Goal: Task Accomplishment & Management: Manage account settings

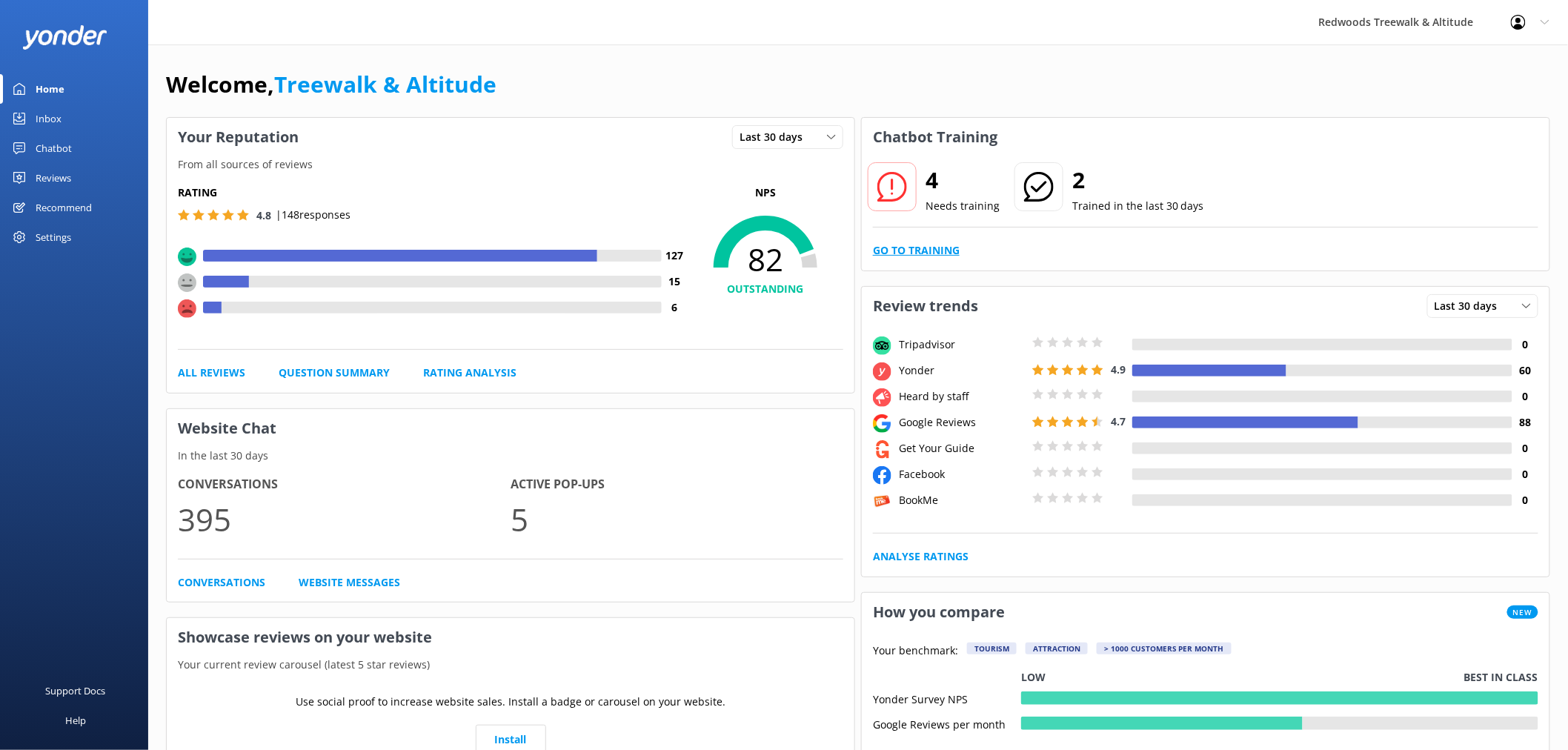
click at [935, 243] on link "Go to Training" at bounding box center [916, 251] width 87 height 17
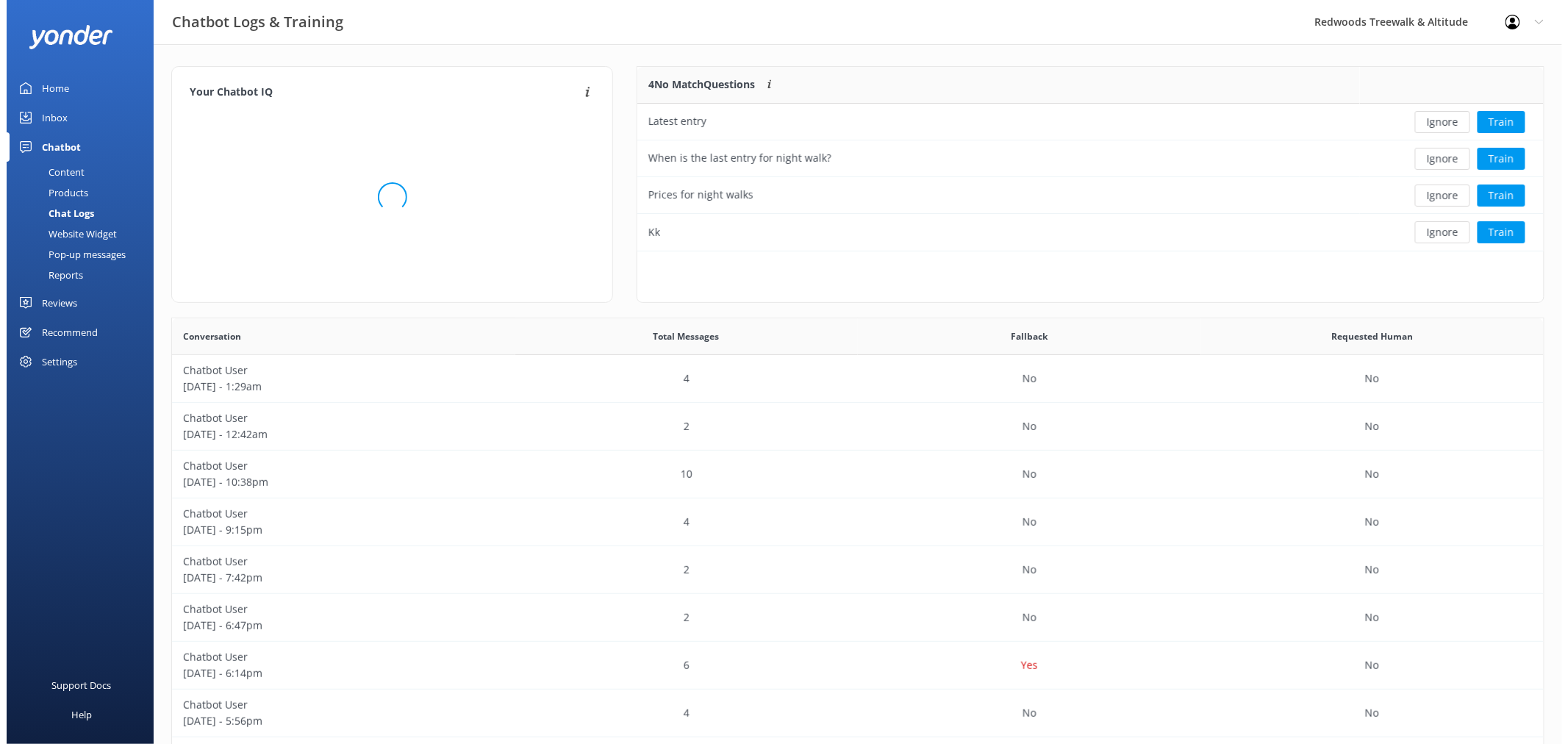
scroll to position [13, 13]
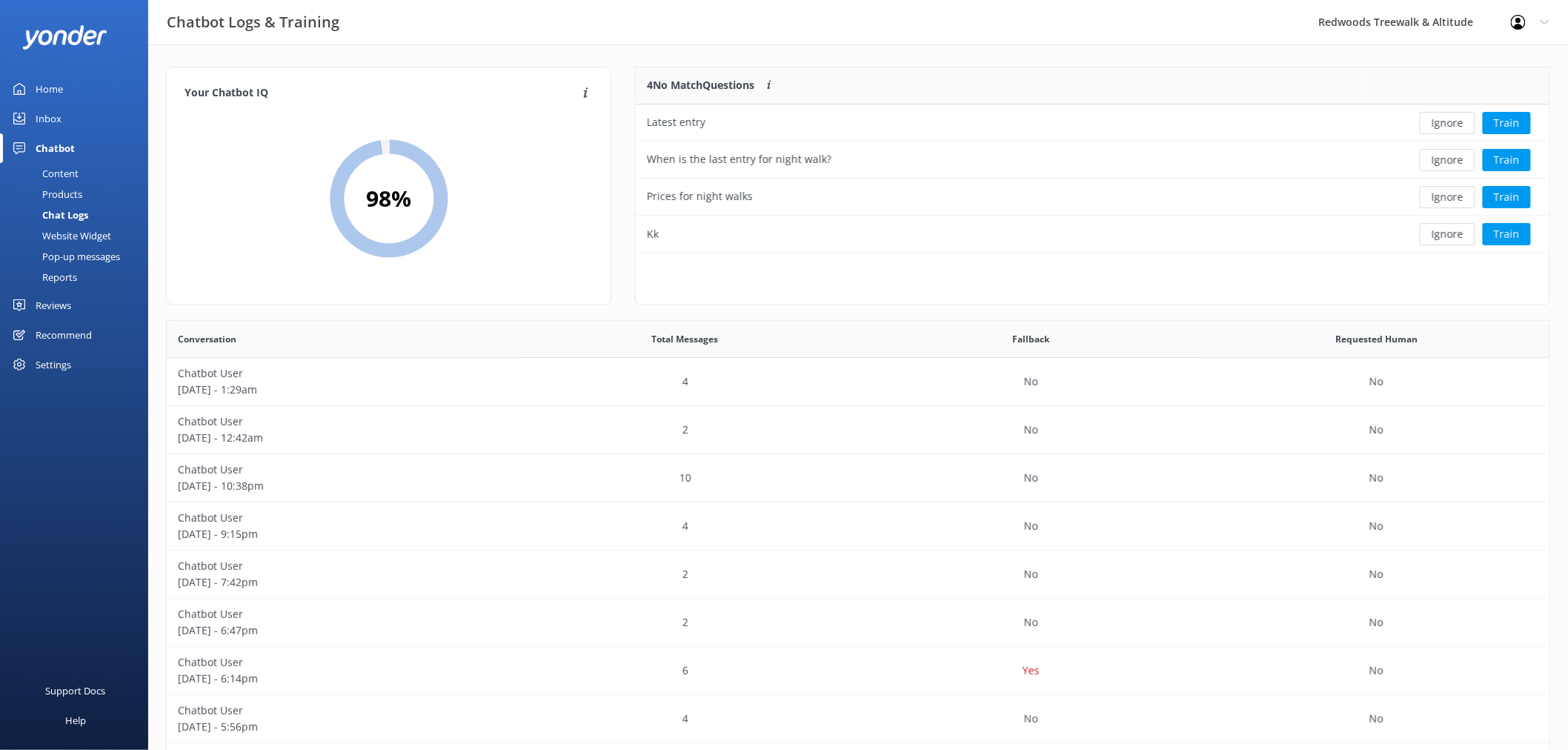
click at [54, 122] on div "Inbox" at bounding box center [49, 118] width 26 height 30
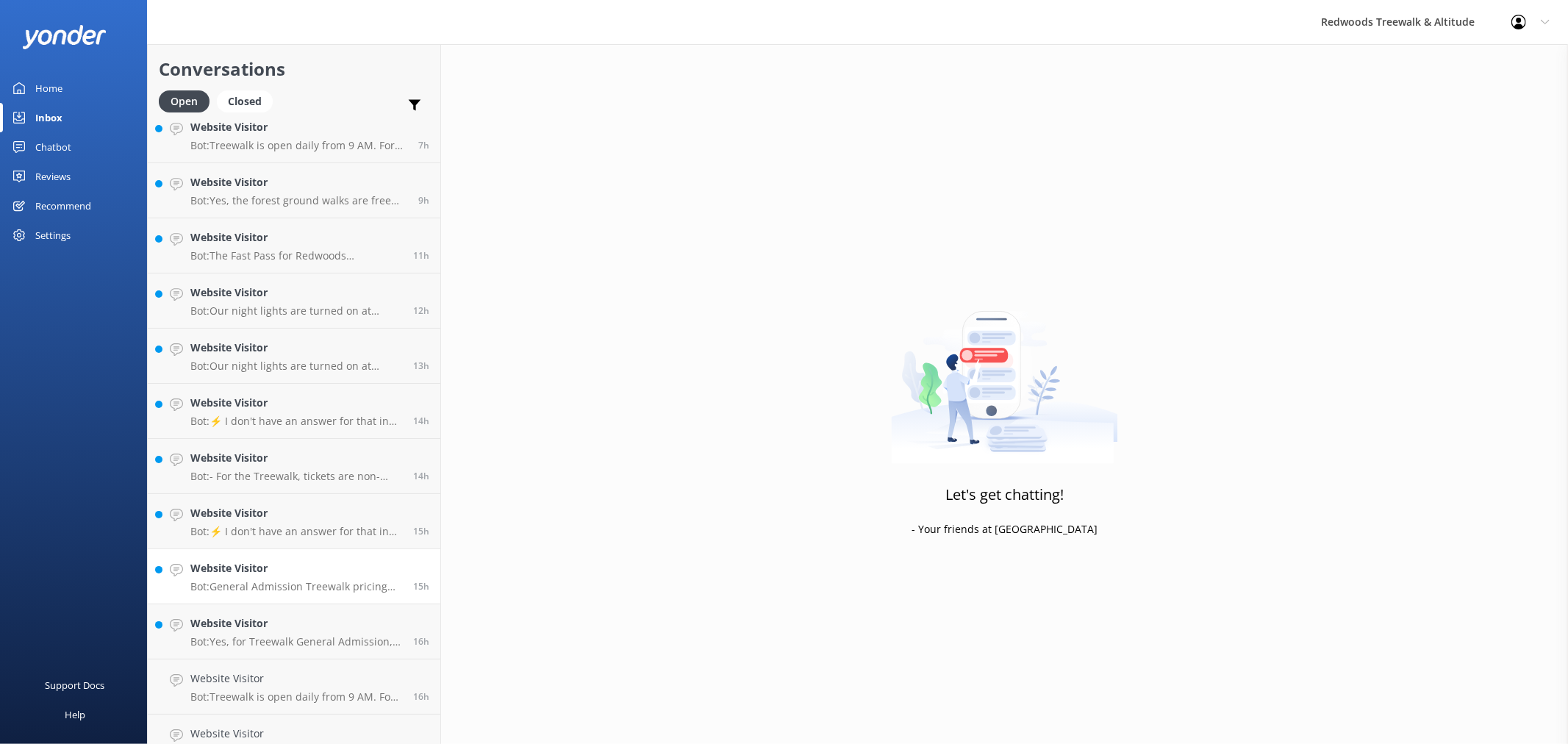
scroll to position [245, 0]
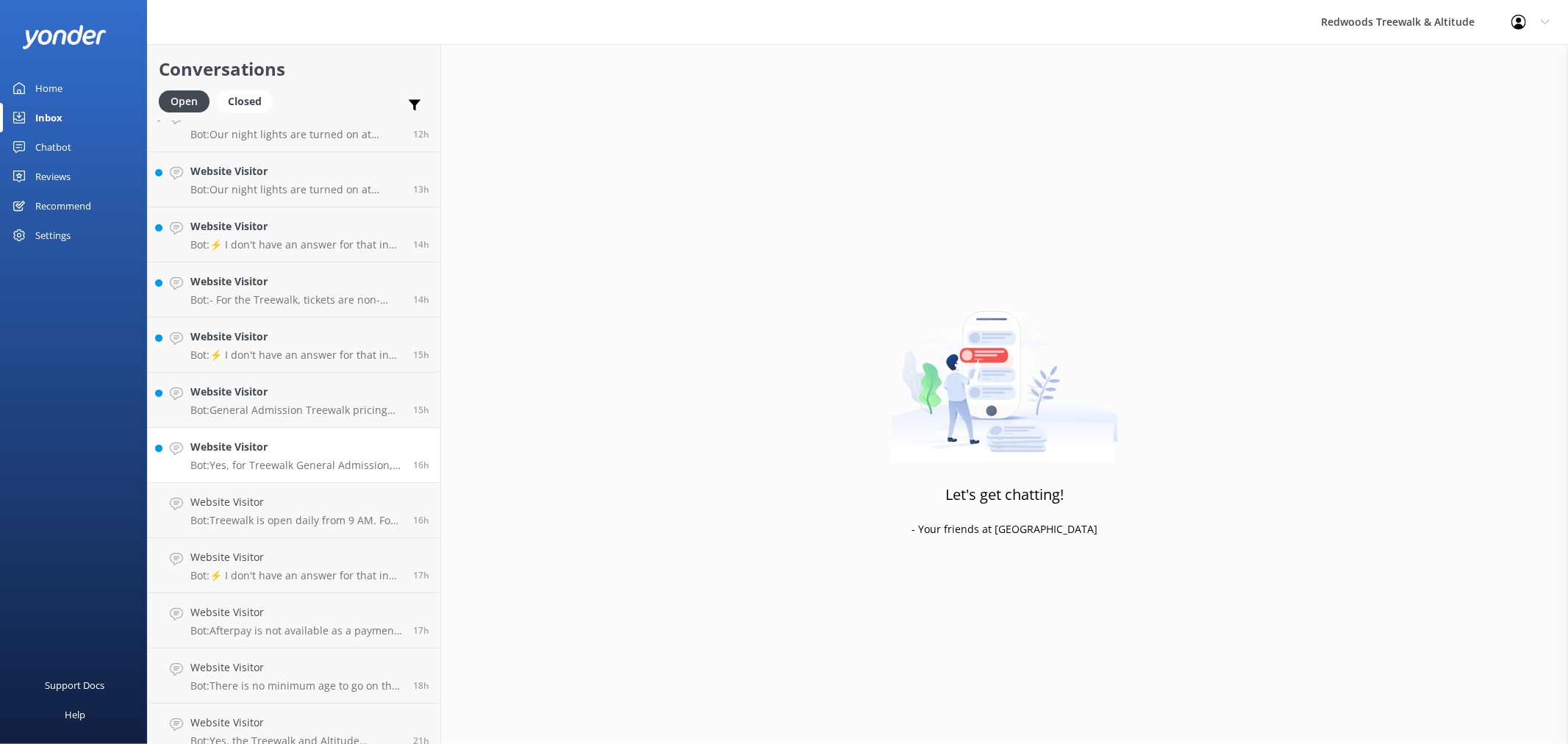
click at [286, 456] on div "Website Visitor Bot: Yes, for Treewalk General Admission, the family price for …" at bounding box center [295, 455] width 211 height 32
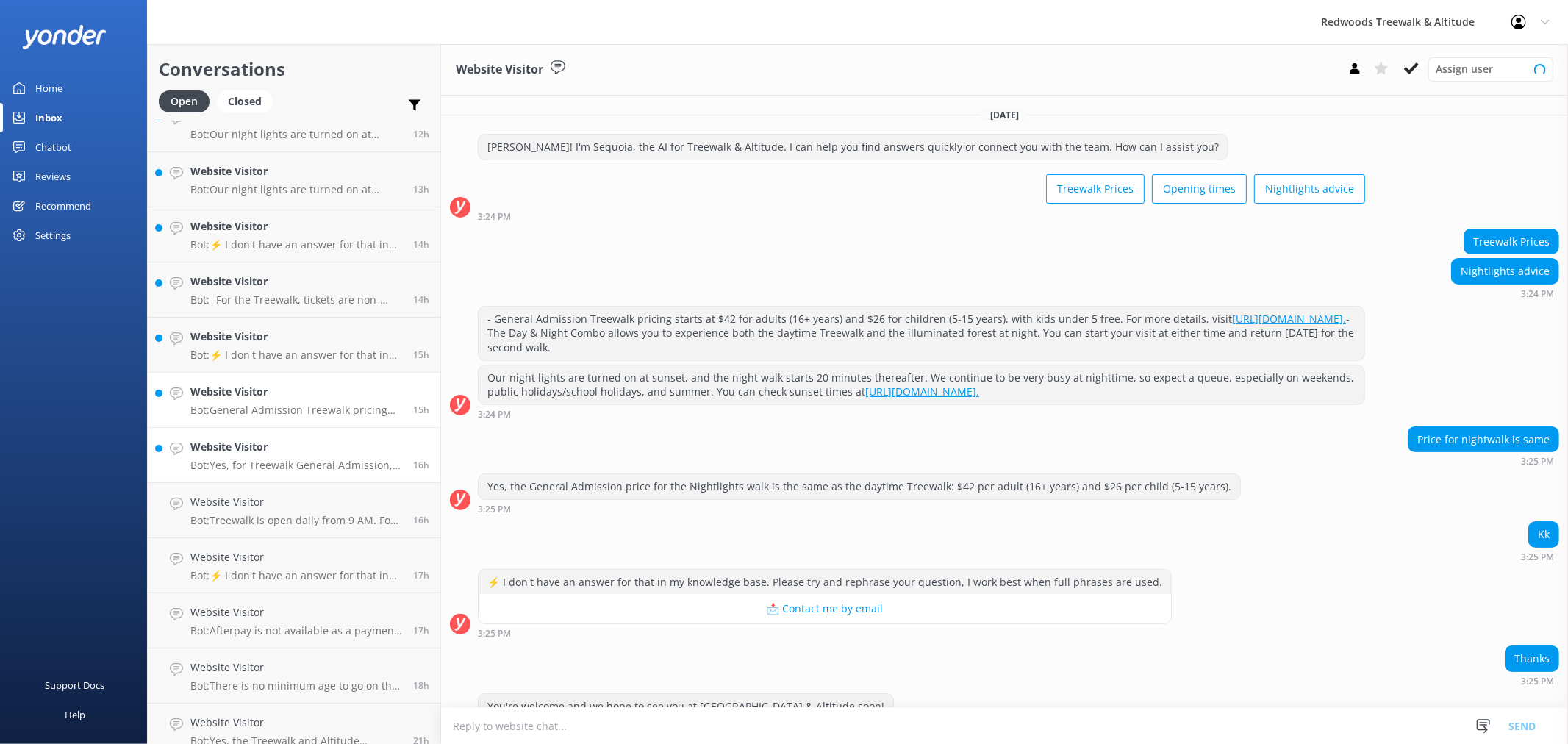
scroll to position [158, 0]
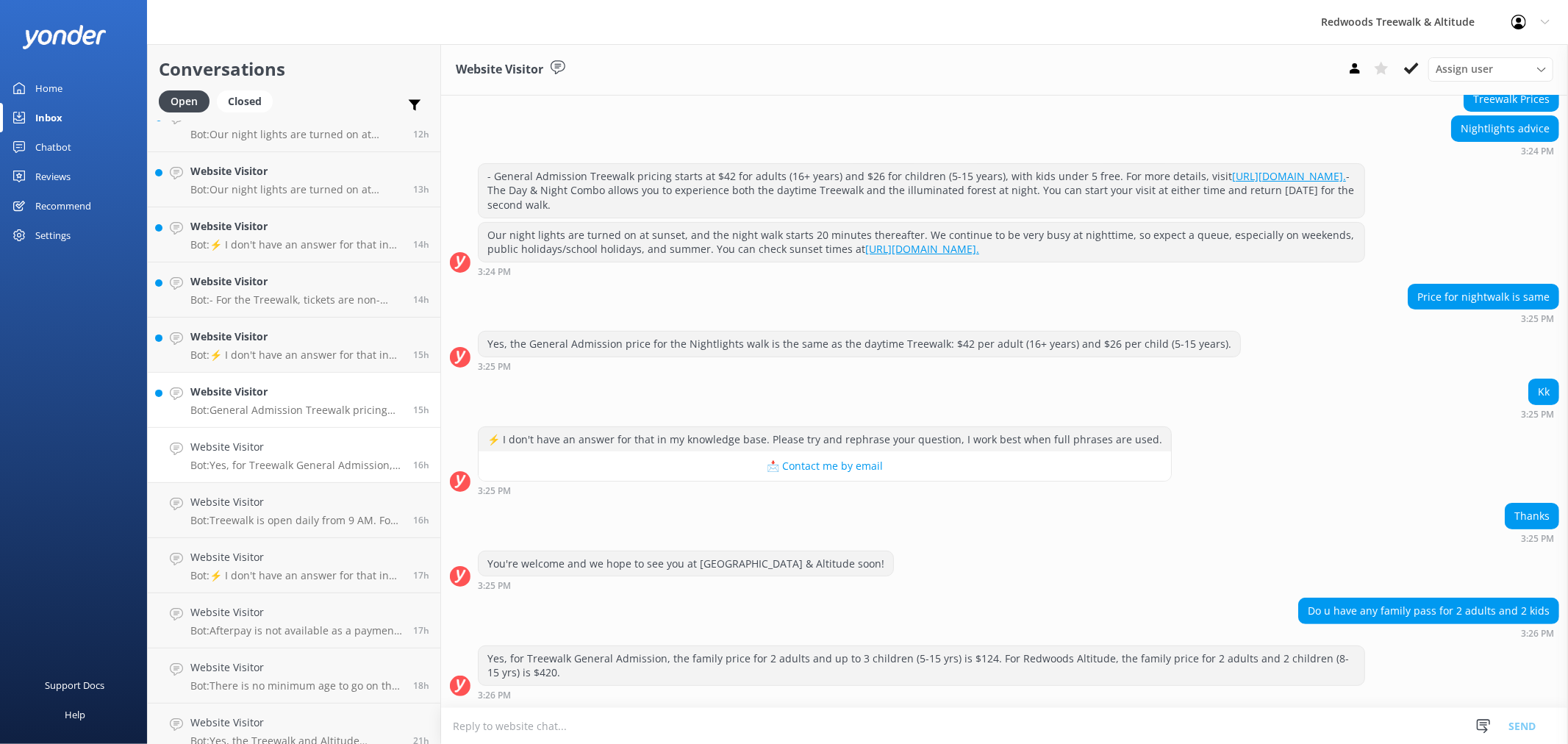
click at [297, 398] on h4 "Website Visitor" at bounding box center [295, 392] width 211 height 16
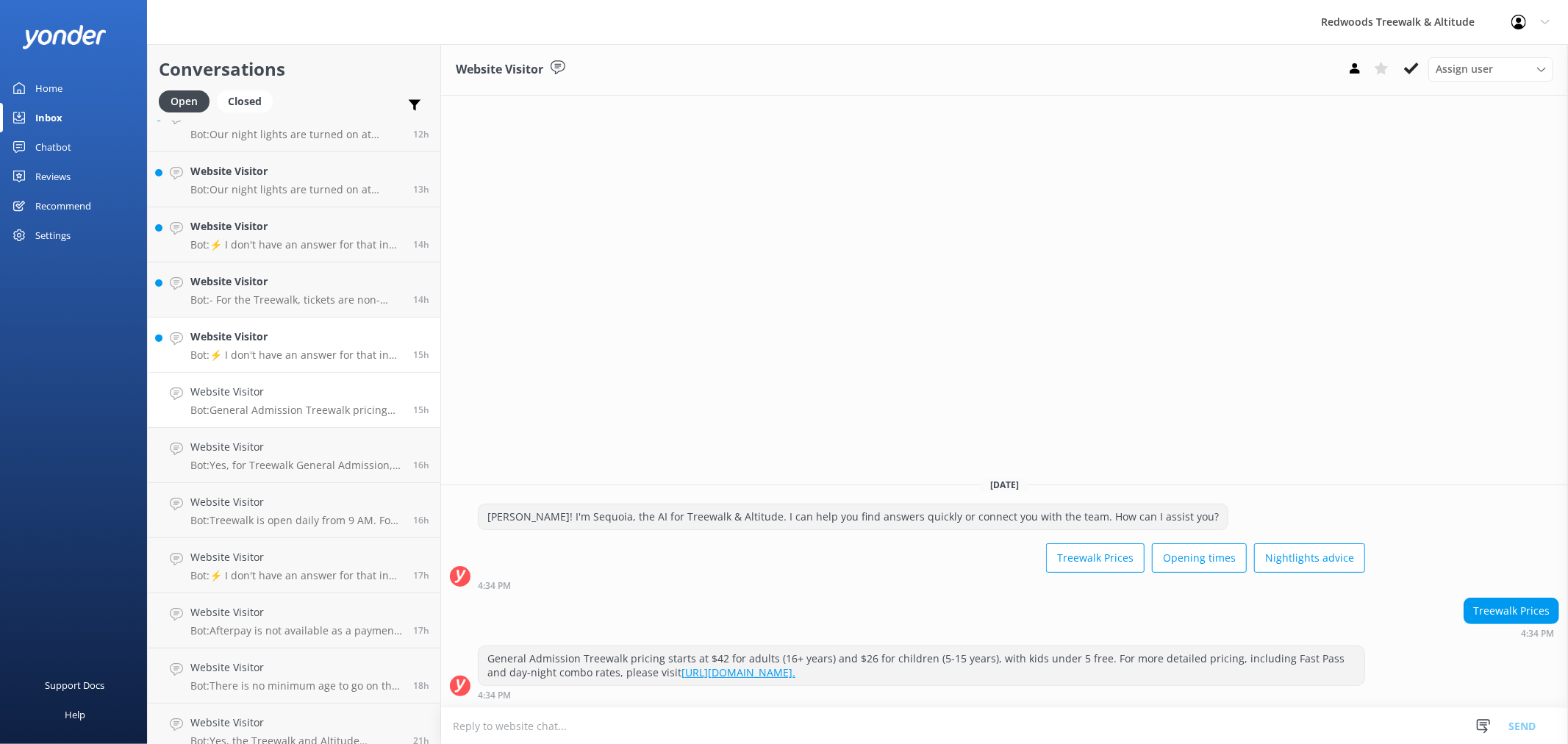
click at [300, 331] on h4 "Website Visitor" at bounding box center [295, 337] width 211 height 16
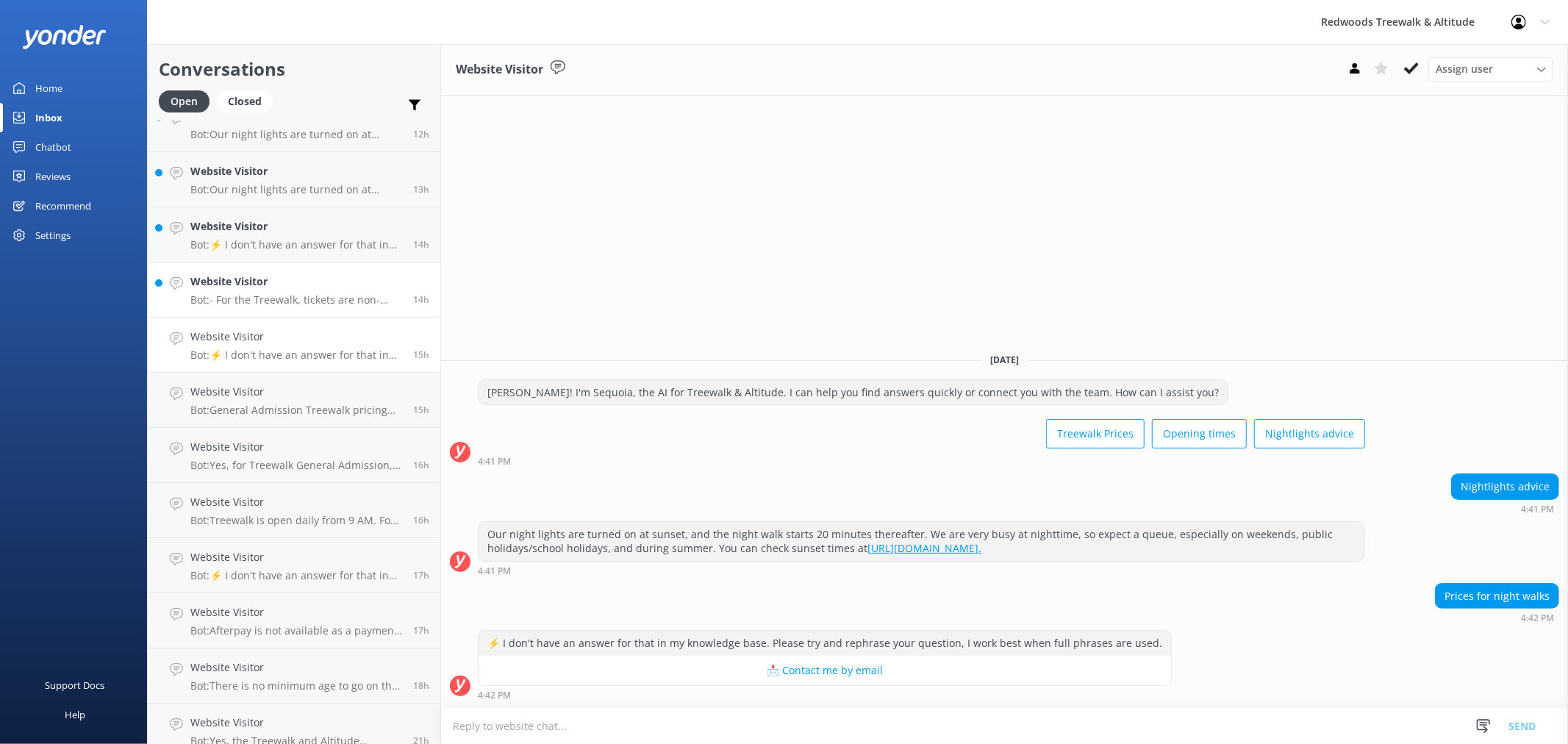
click at [324, 281] on h4 "Website Visitor" at bounding box center [295, 282] width 211 height 16
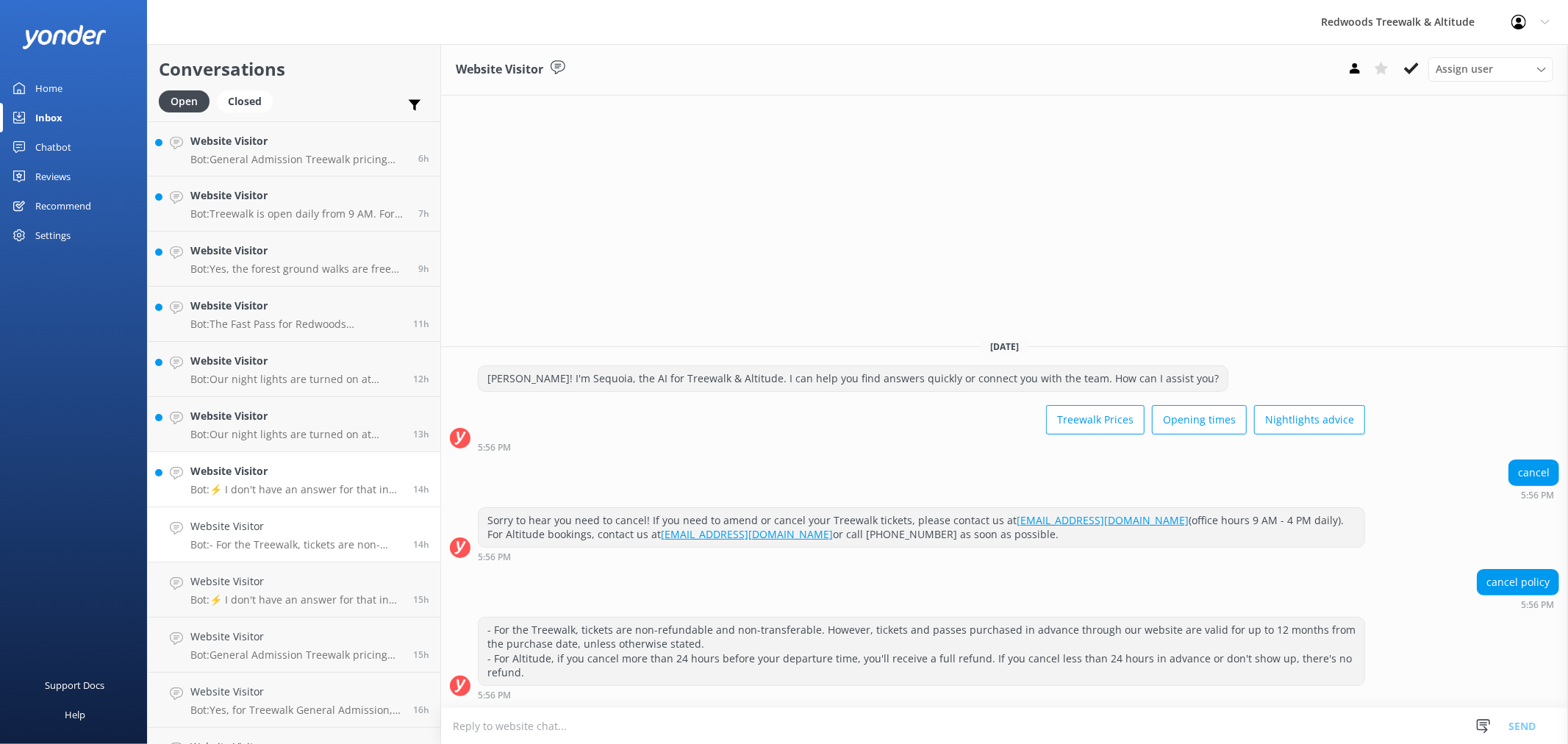
click at [319, 475] on h4 "Website Visitor" at bounding box center [295, 471] width 211 height 16
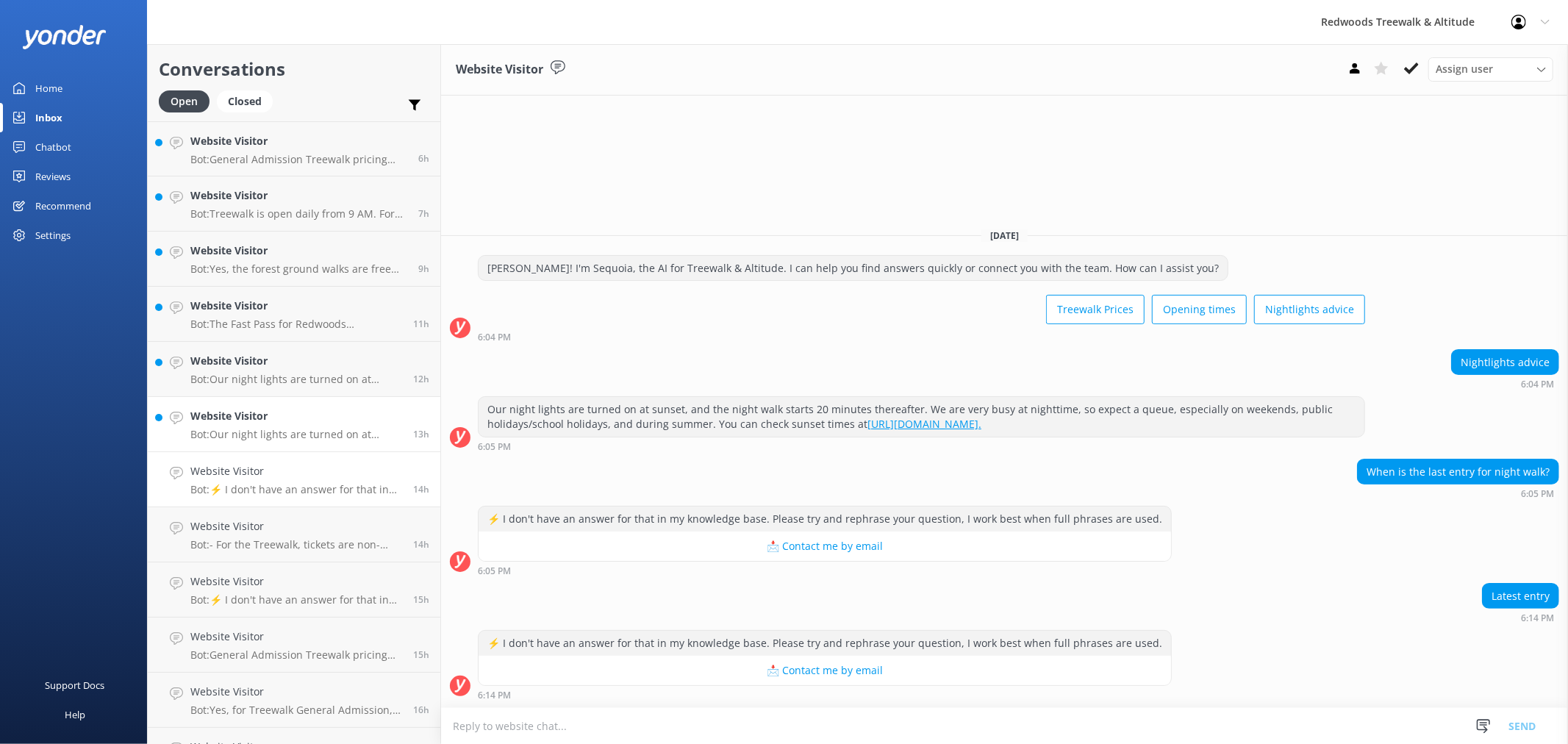
click at [322, 423] on h4 "Website Visitor" at bounding box center [295, 416] width 211 height 16
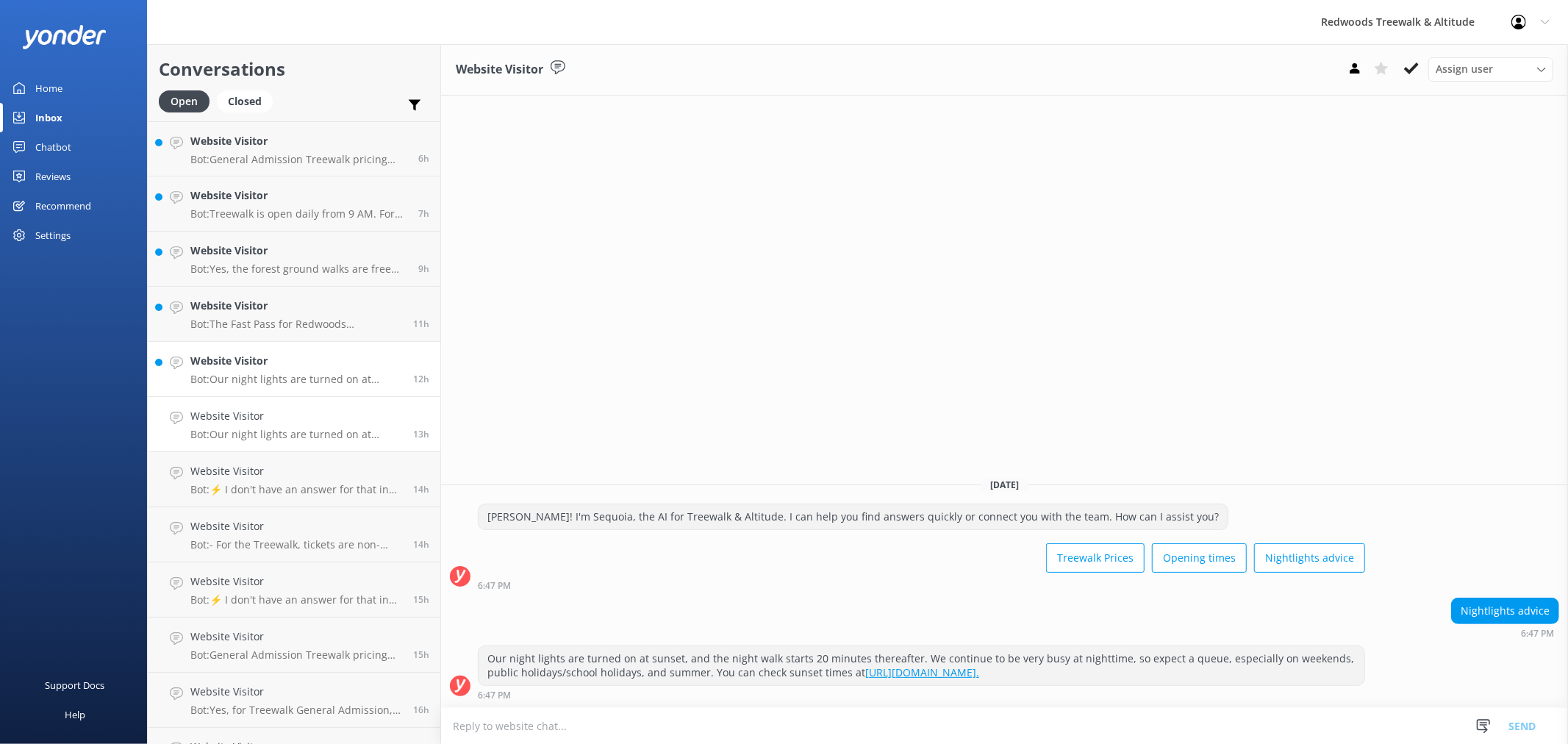
click at [314, 376] on p "Bot: Our night lights are turned on at sunset, and the night walk starts 20 min…" at bounding box center [295, 379] width 211 height 13
click at [302, 307] on h4 "Website Visitor" at bounding box center [295, 306] width 211 height 16
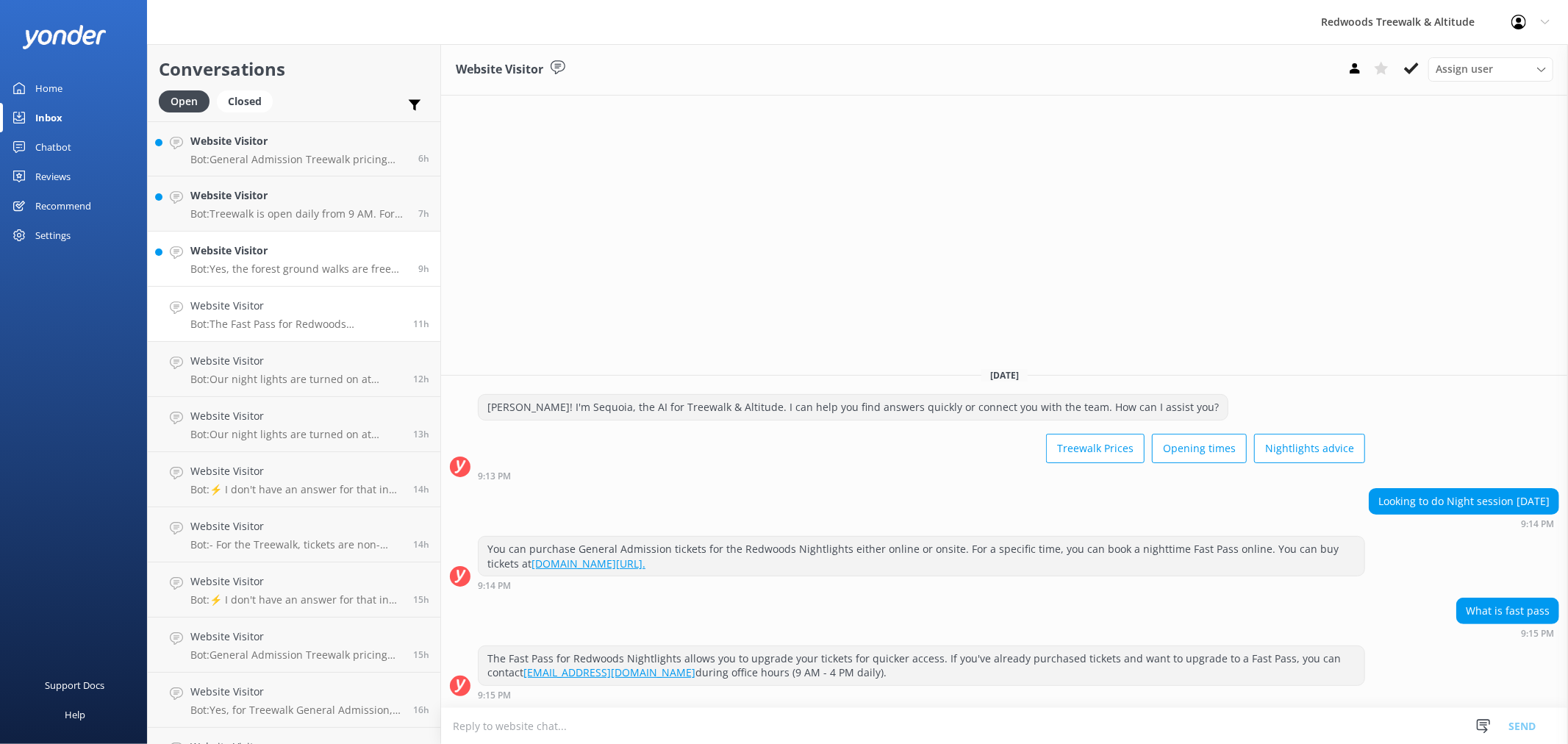
click at [289, 248] on h4 "Website Visitor" at bounding box center [298, 251] width 217 height 16
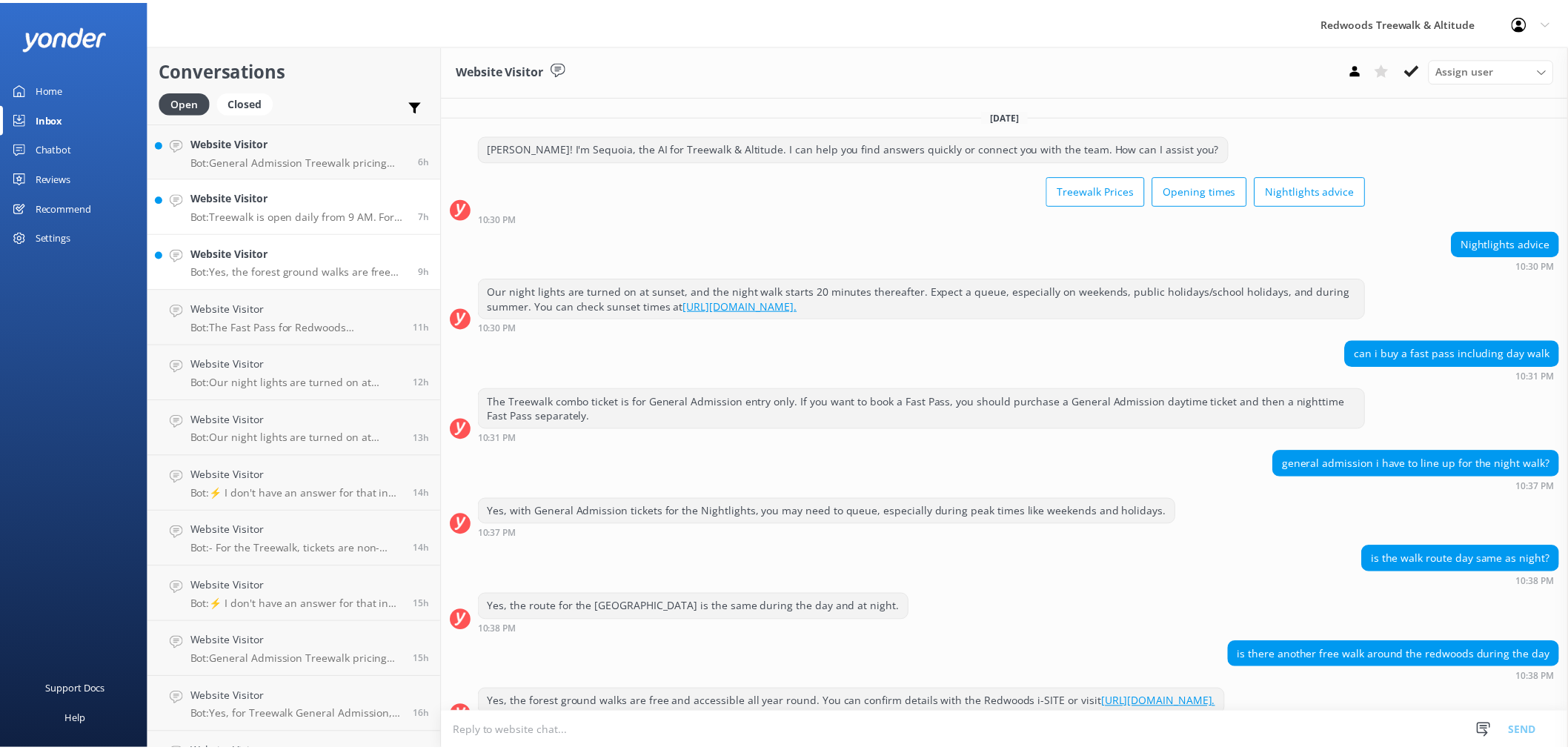
scroll to position [25, 0]
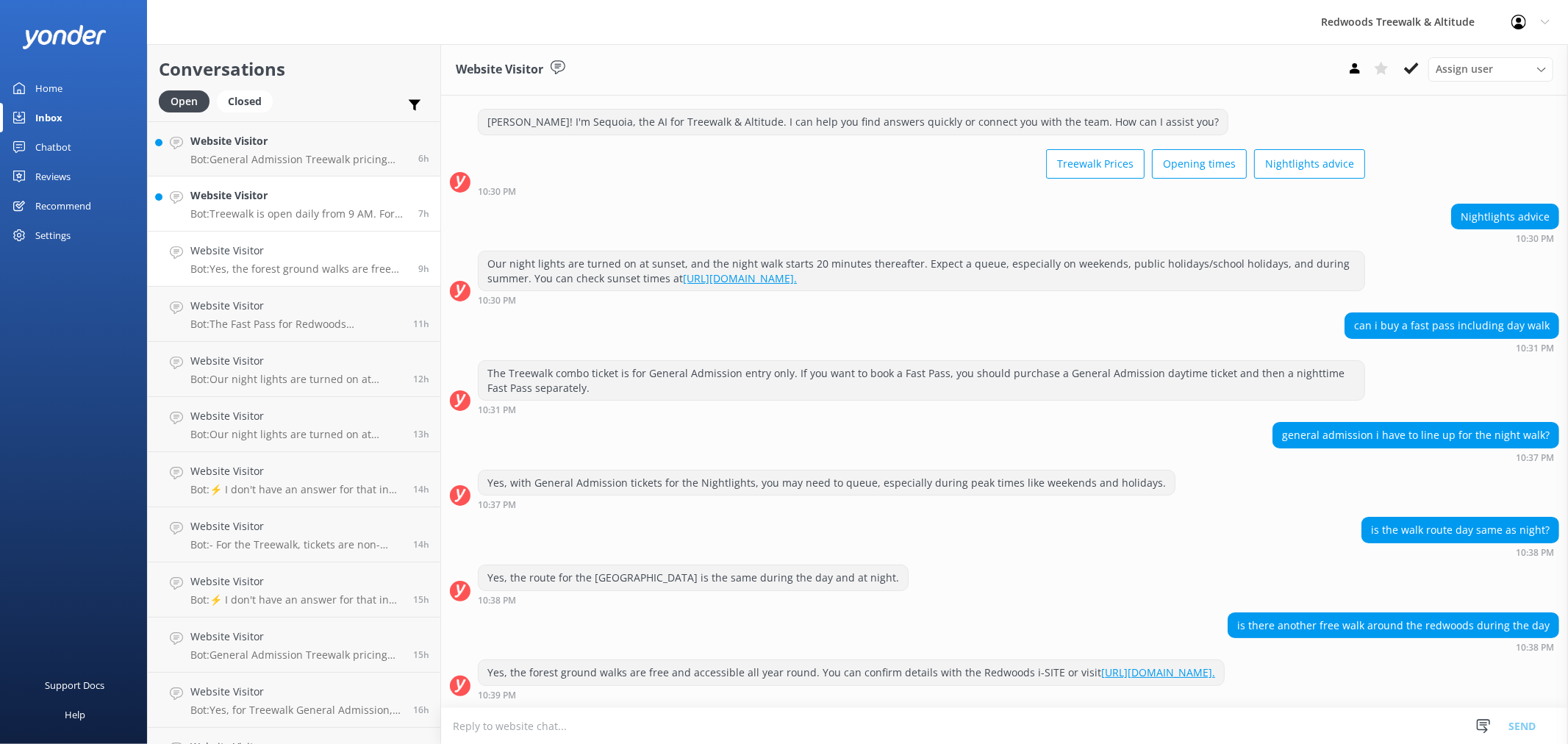
click at [284, 197] on h4 "Website Visitor" at bounding box center [298, 196] width 217 height 16
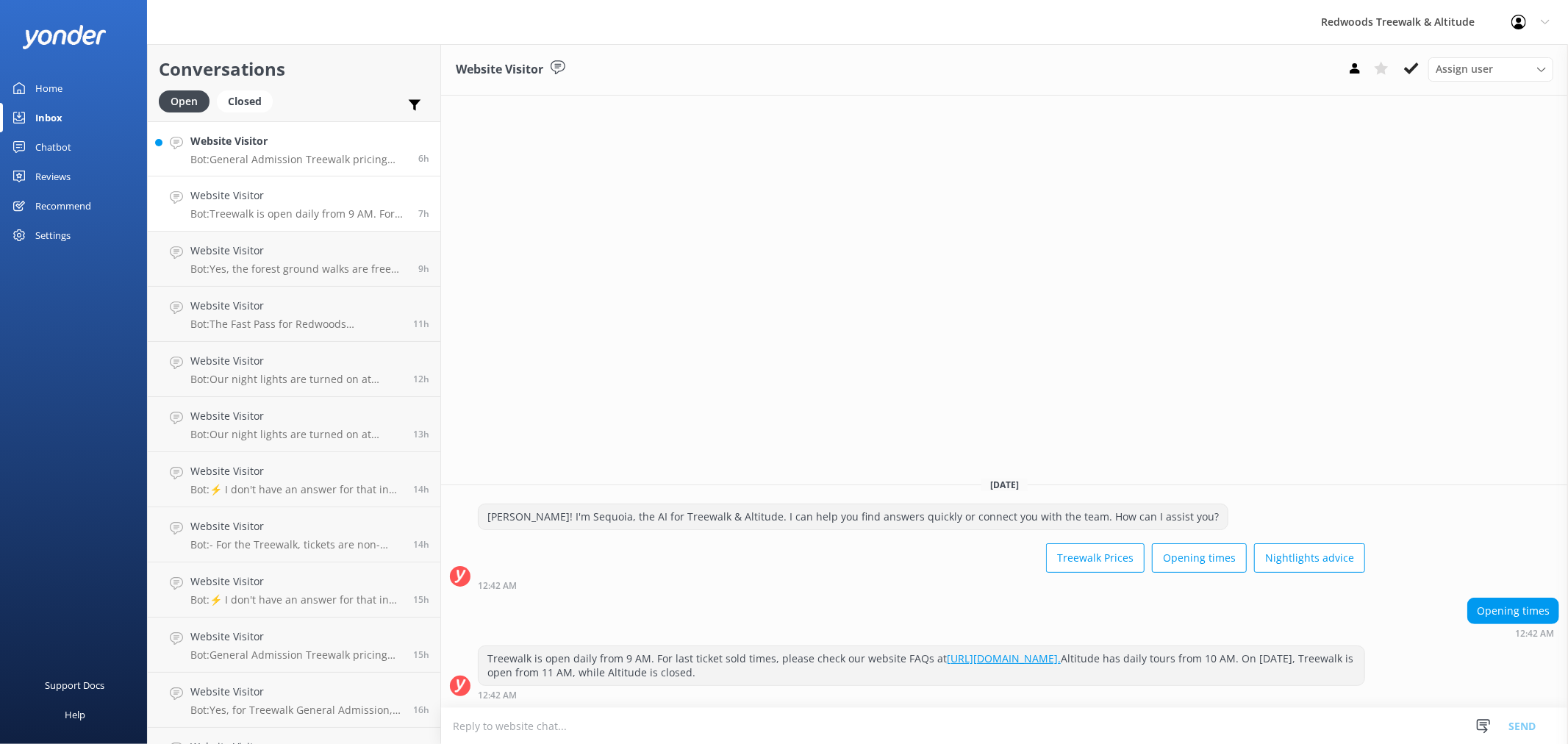
click at [281, 141] on h4 "Website Visitor" at bounding box center [298, 141] width 217 height 16
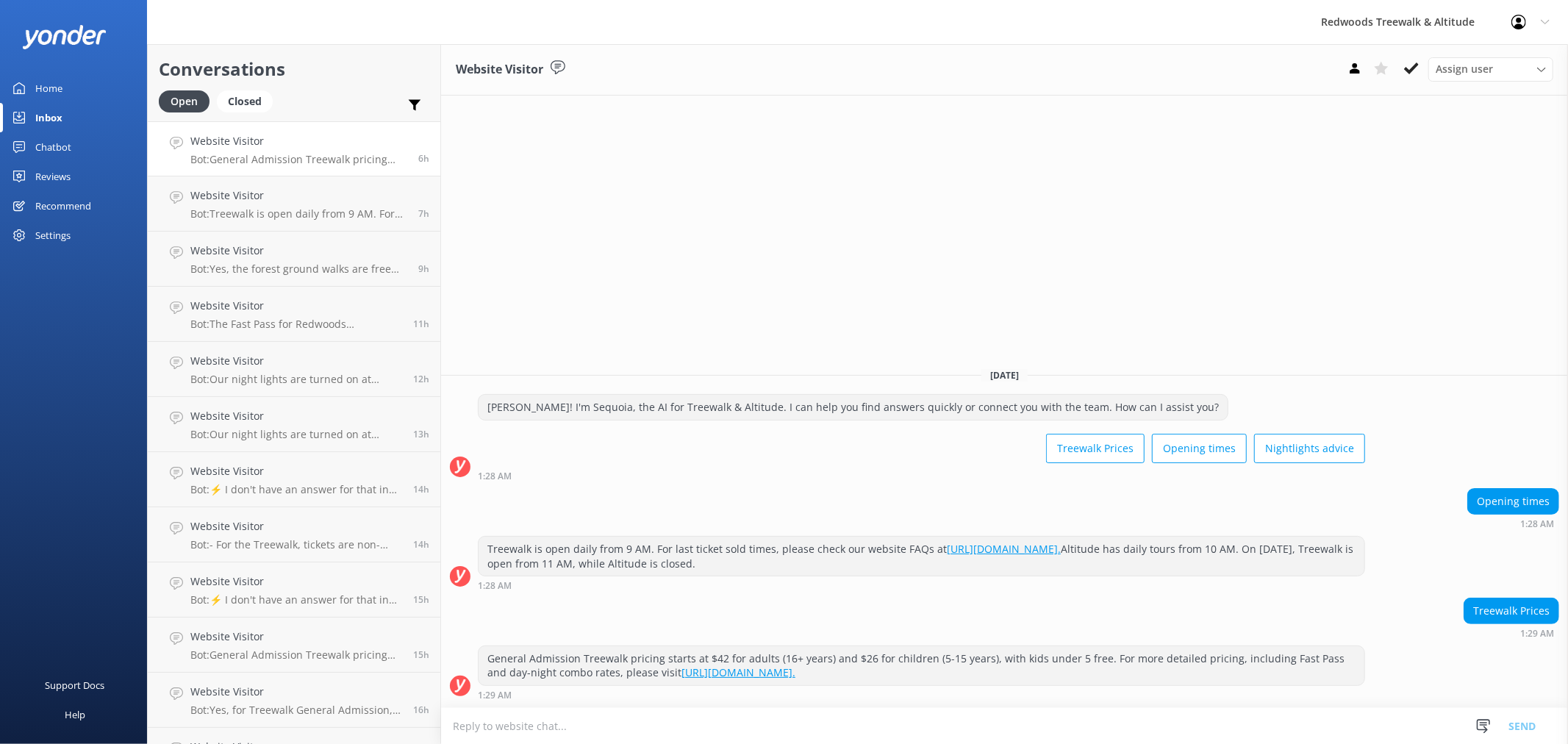
click at [62, 141] on div "Chatbot" at bounding box center [53, 147] width 36 height 29
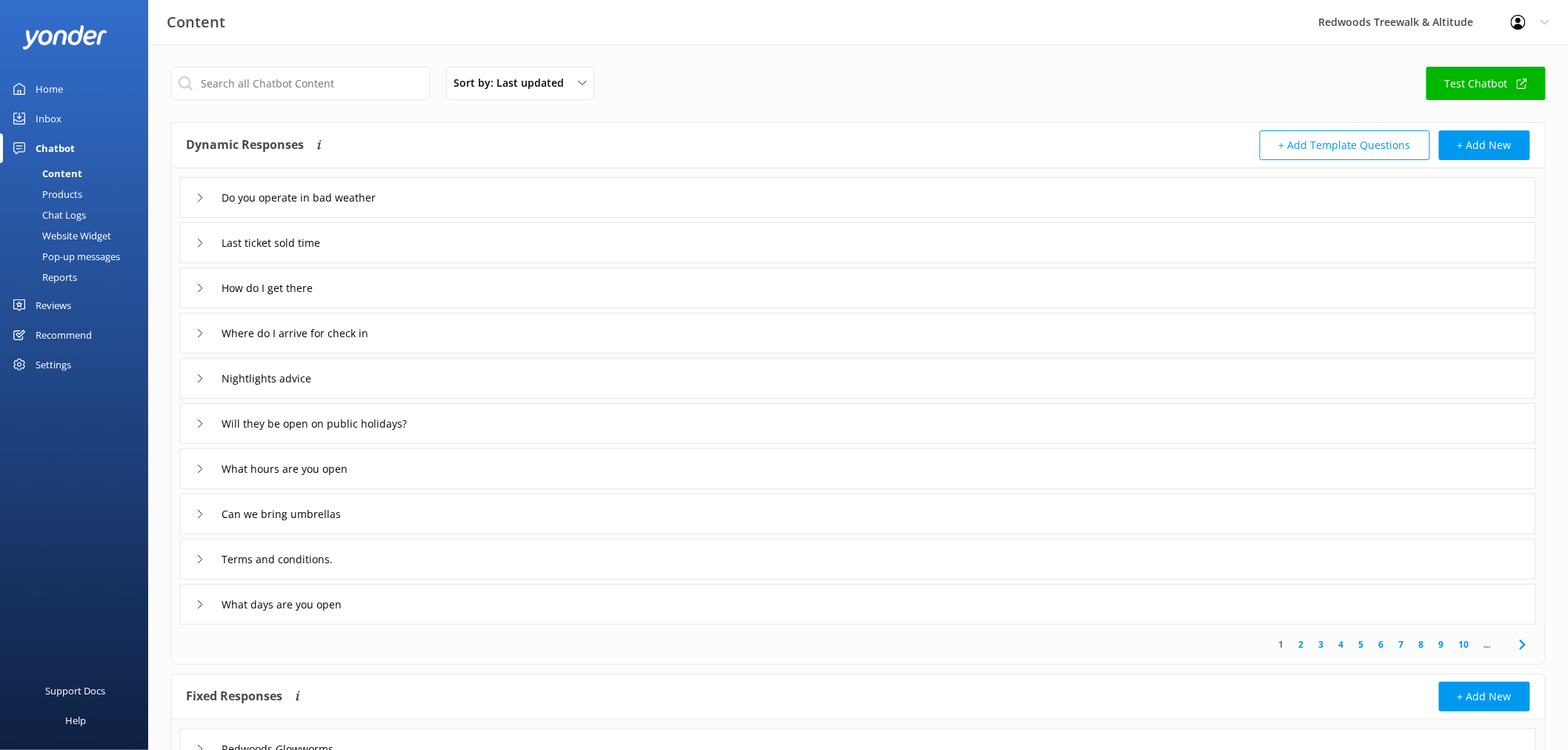
click at [64, 83] on link "Home" at bounding box center [74, 89] width 148 height 30
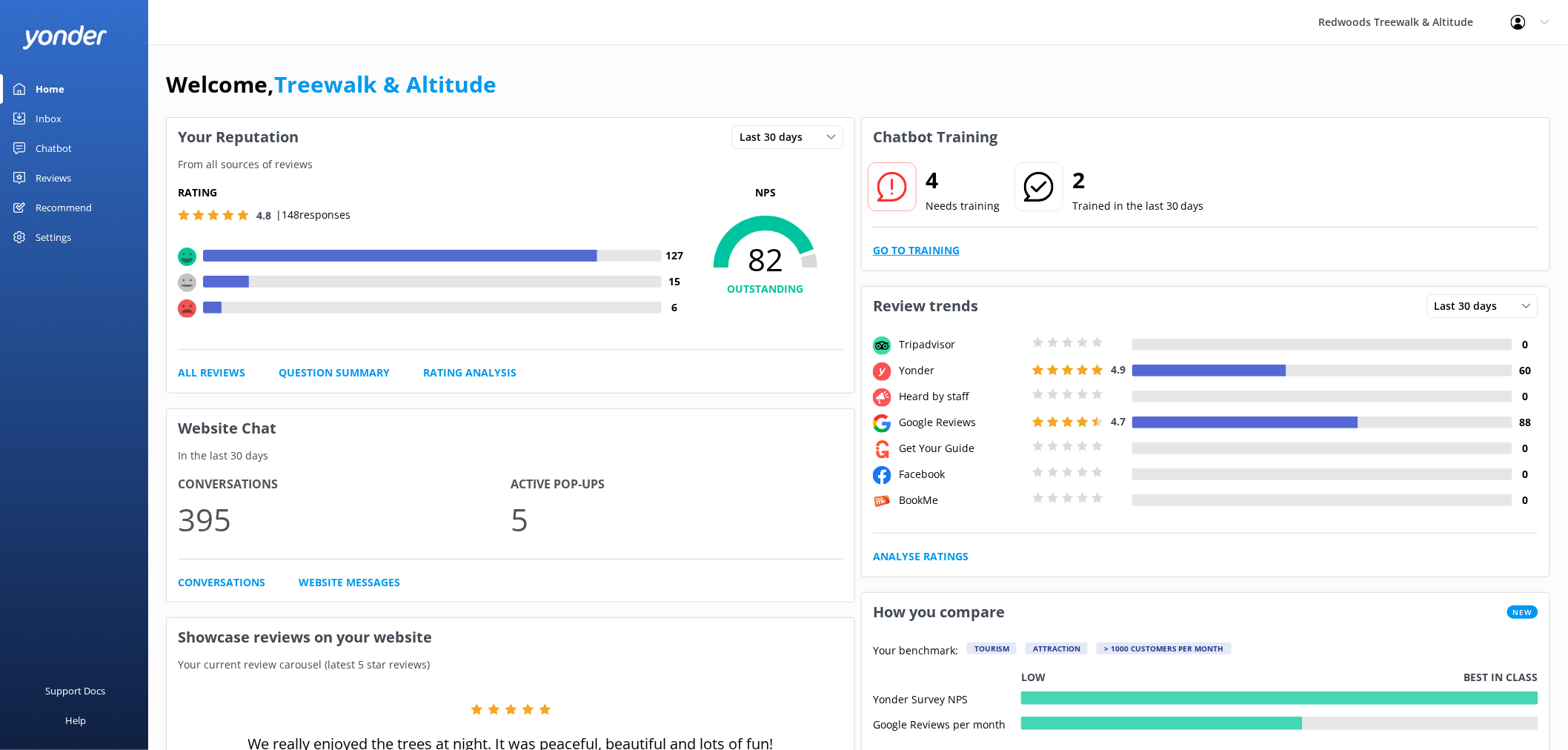
click at [900, 258] on link "Go to Training" at bounding box center [916, 251] width 87 height 17
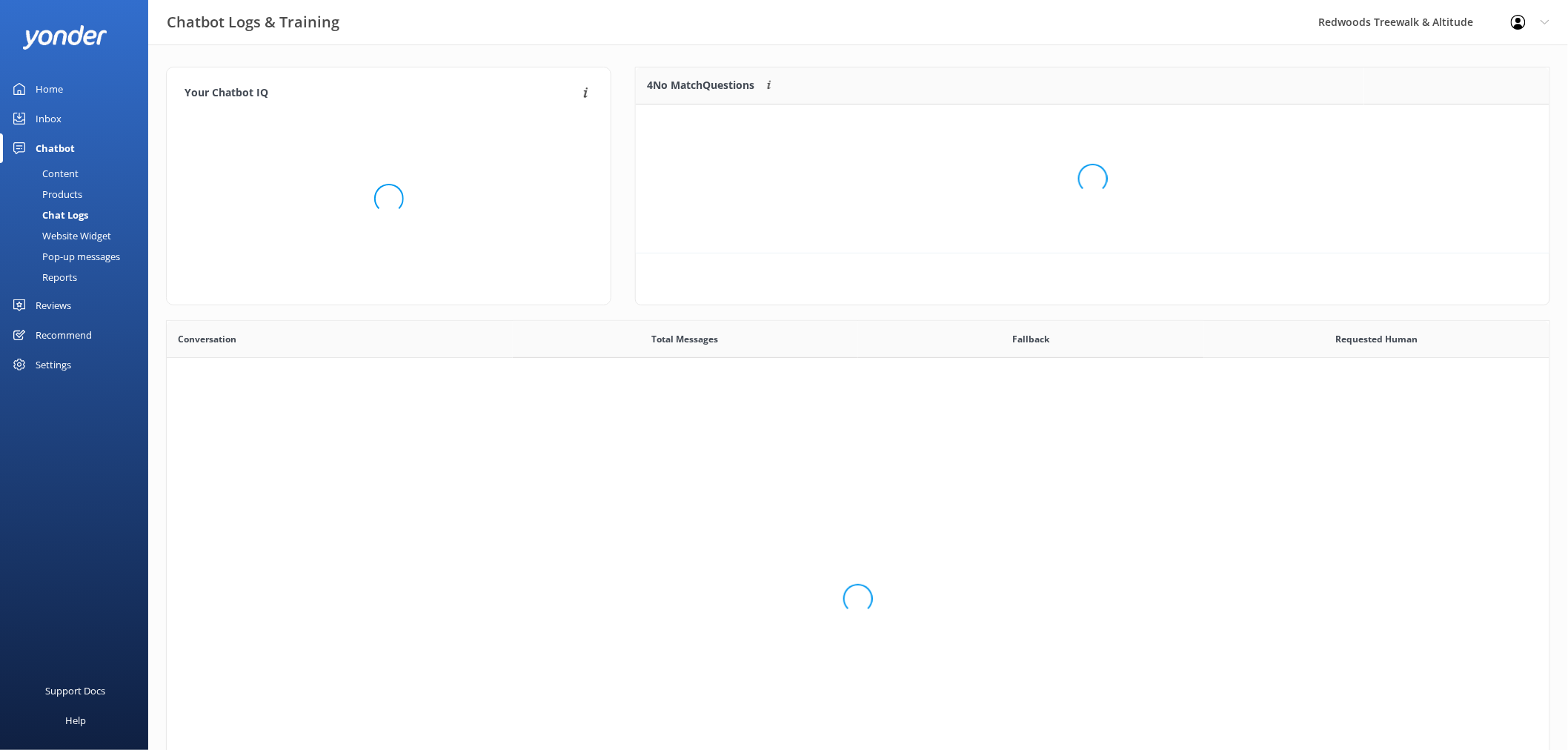
scroll to position [507, 1371]
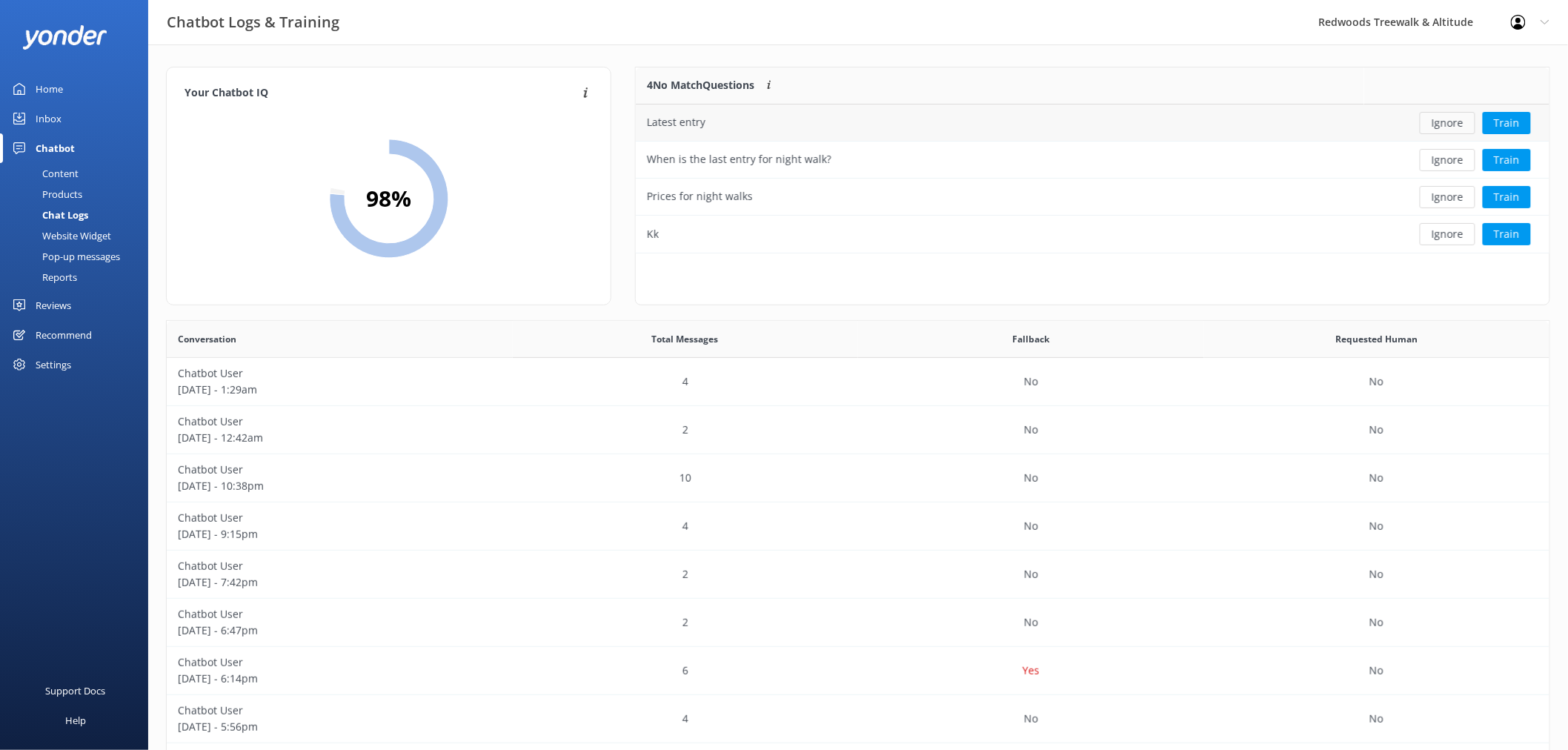
click at [1450, 119] on button "Ignore" at bounding box center [1447, 123] width 55 height 22
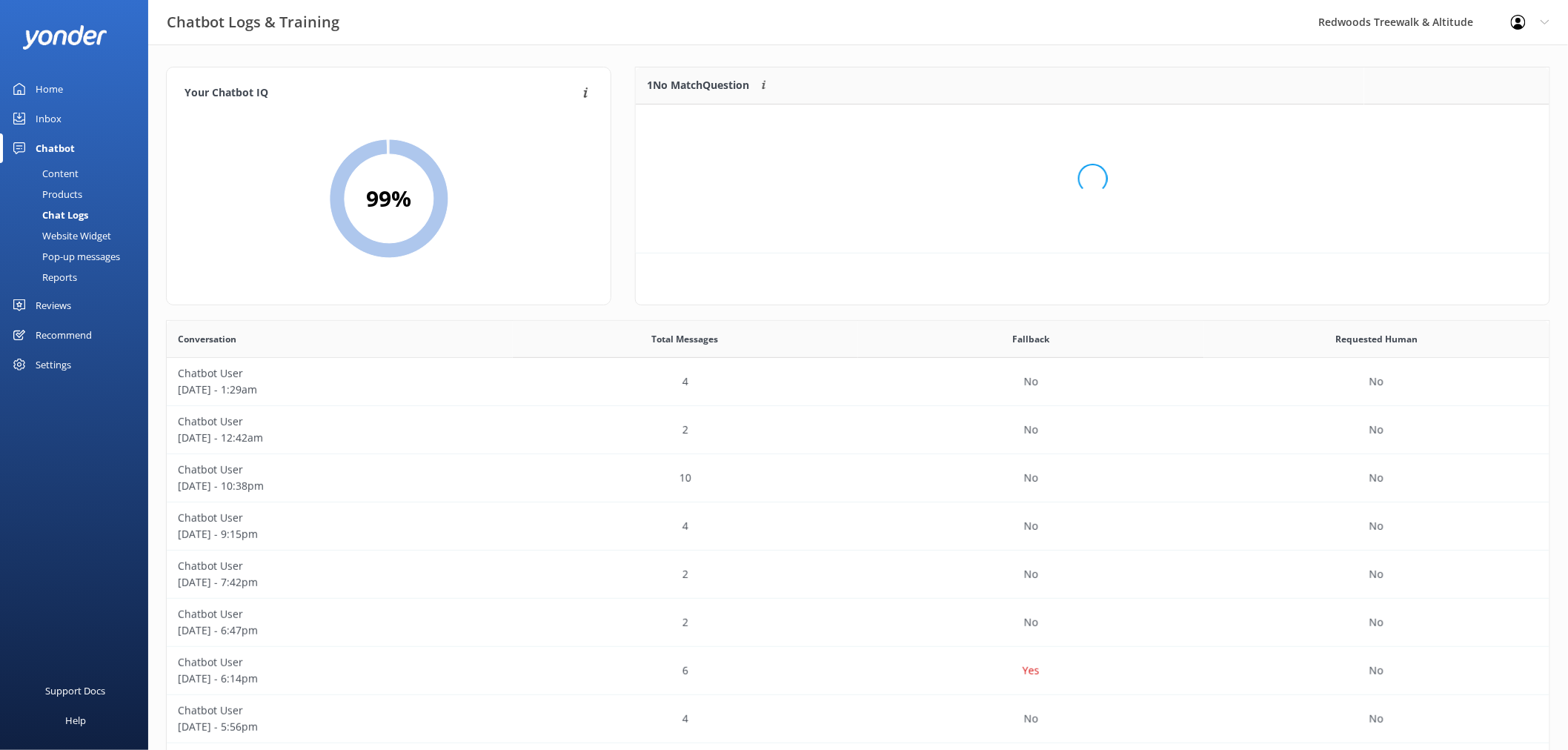
scroll to position [62, 900]
click at [1450, 119] on button "Ignore" at bounding box center [1447, 123] width 55 height 22
click at [98, 112] on link "Inbox" at bounding box center [74, 118] width 148 height 30
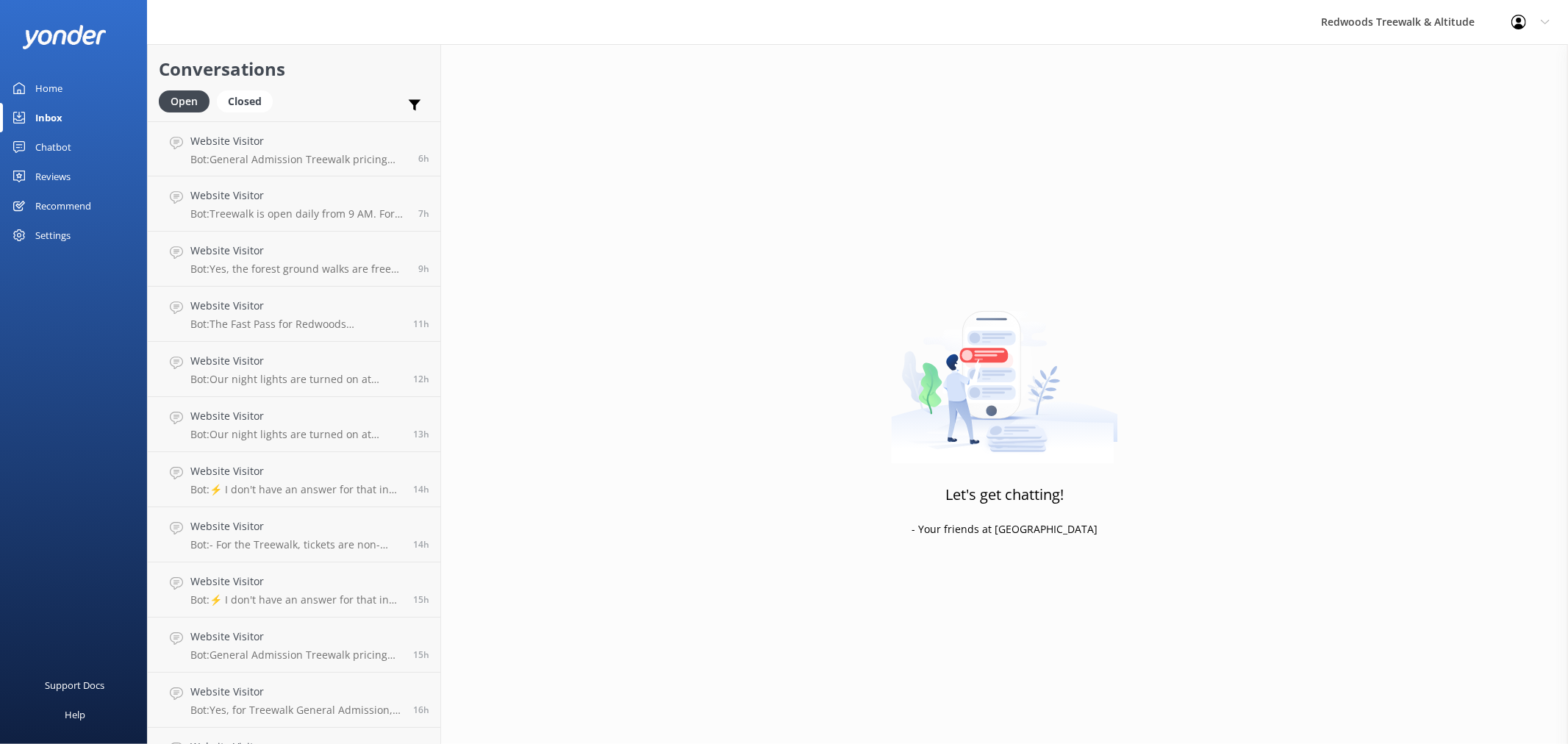
click at [81, 179] on link "Reviews" at bounding box center [73, 177] width 147 height 29
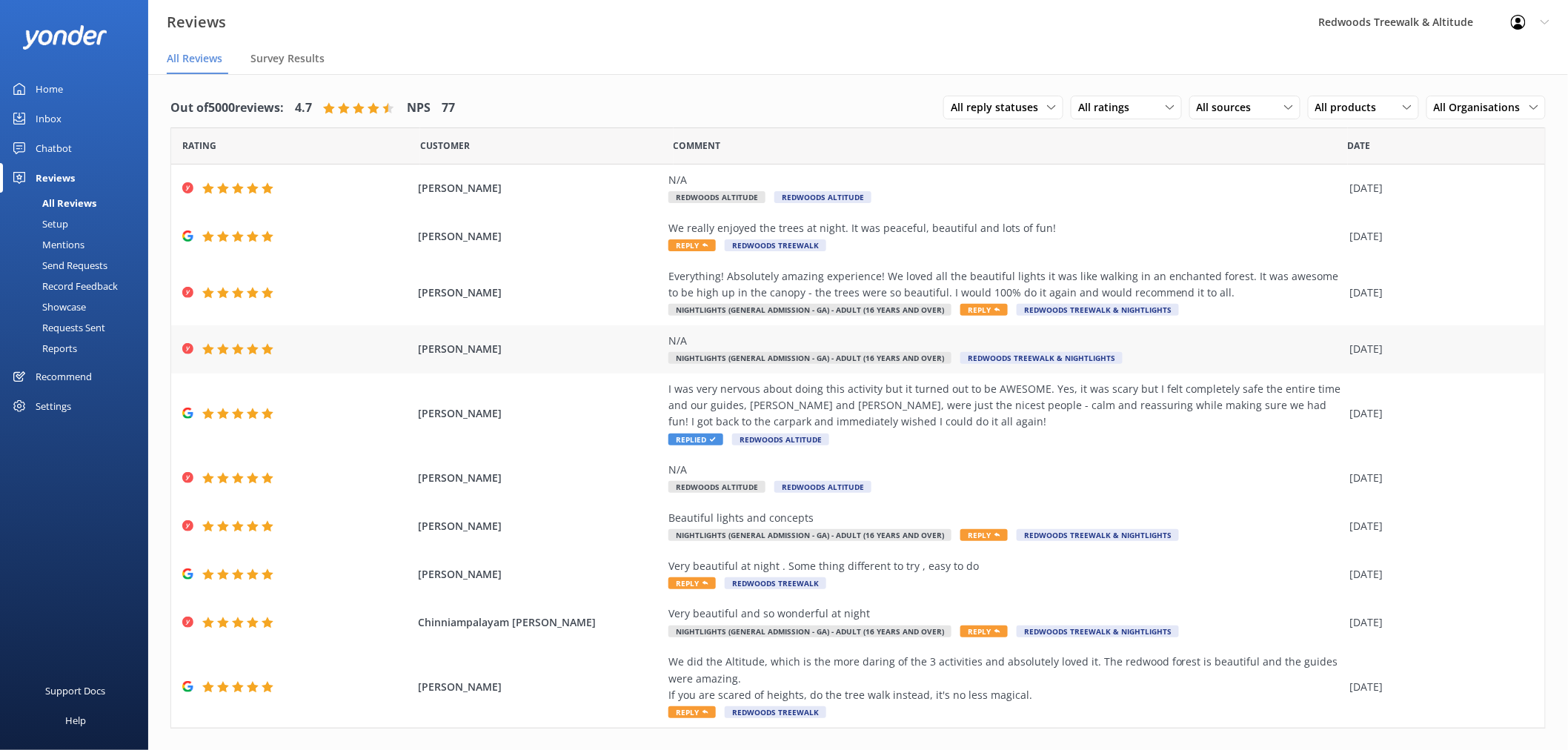
scroll to position [26, 0]
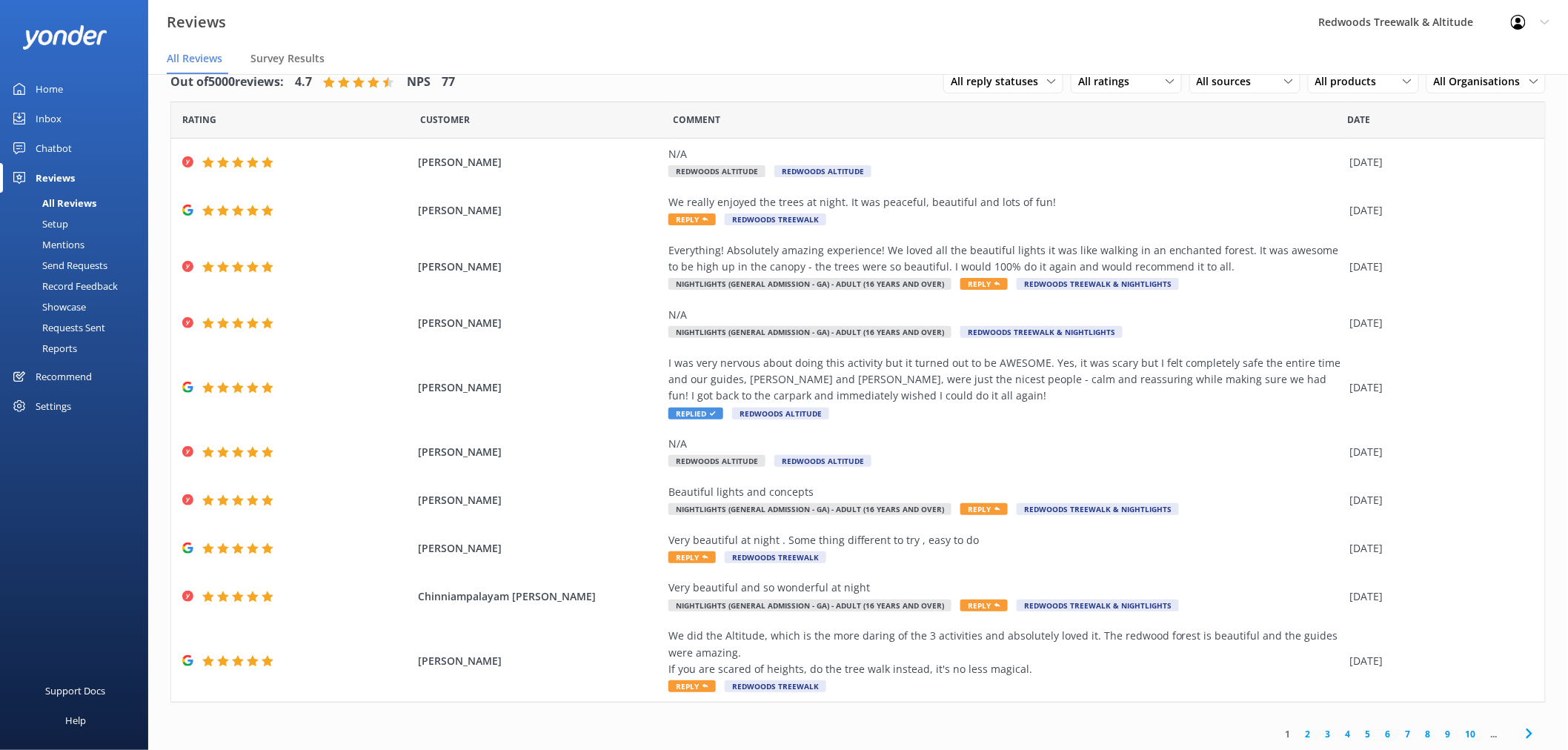
click at [1300, 727] on link "2" at bounding box center [1309, 733] width 20 height 14
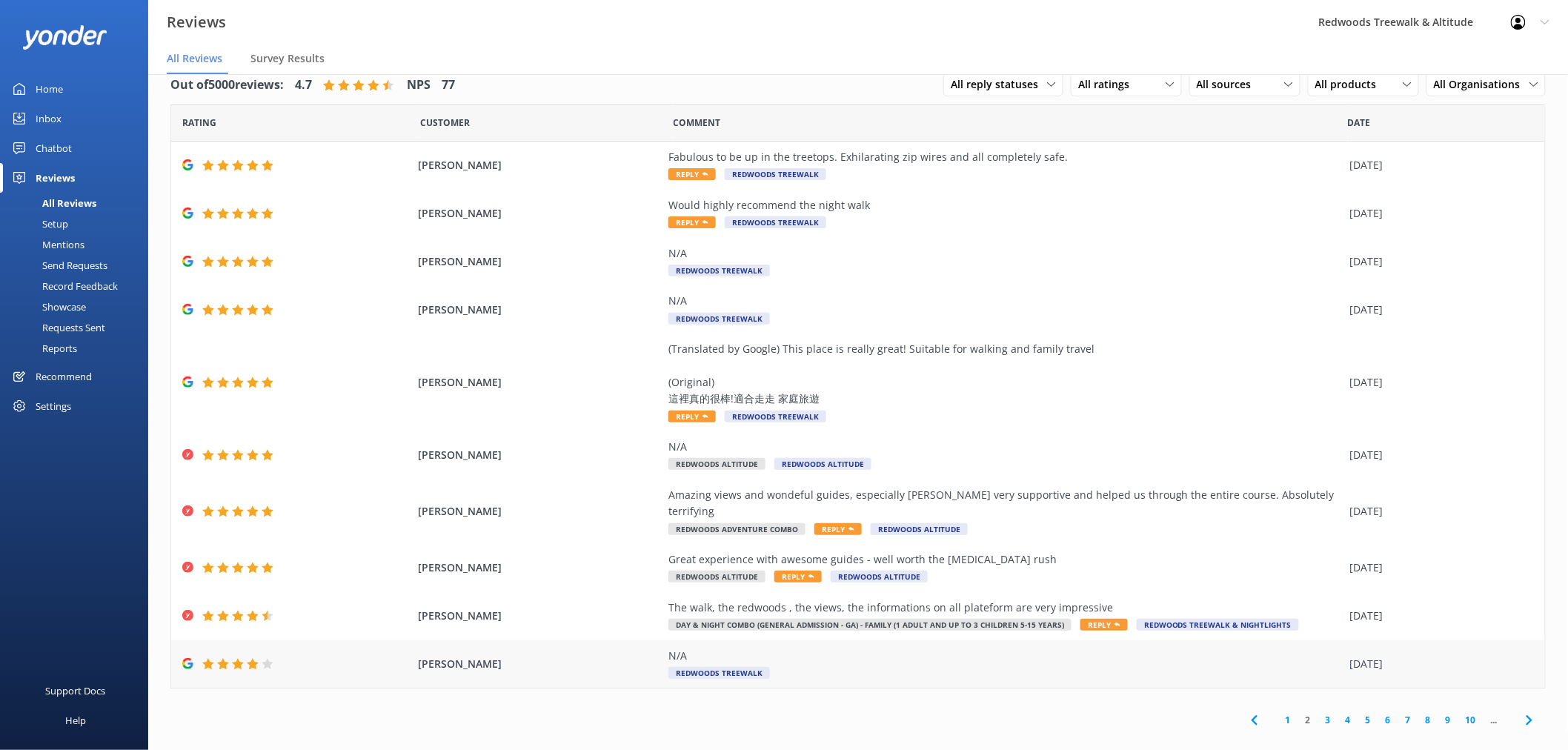
scroll to position [30, 0]
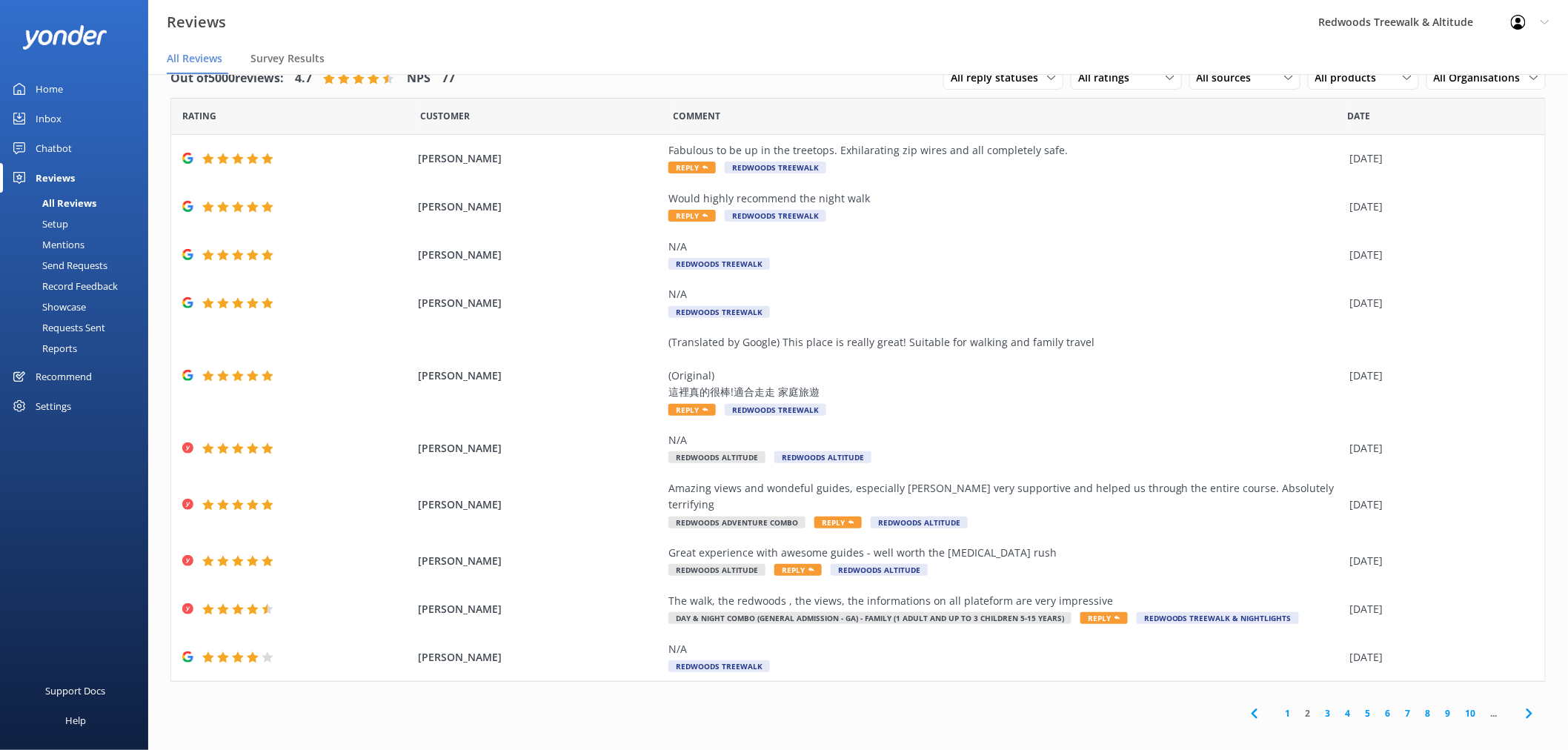
click at [1327, 707] on link "3" at bounding box center [1328, 713] width 20 height 14
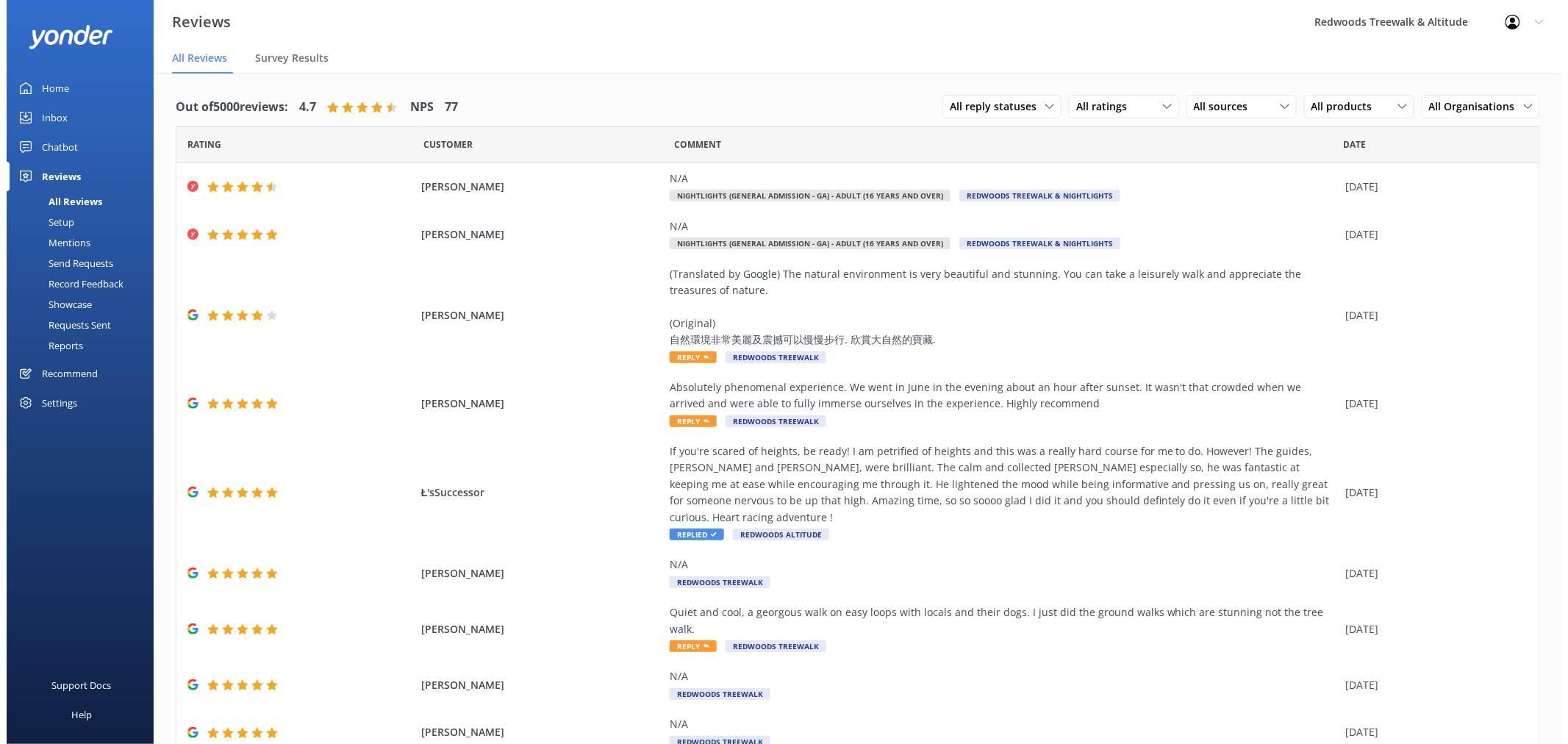
scroll to position [75, 0]
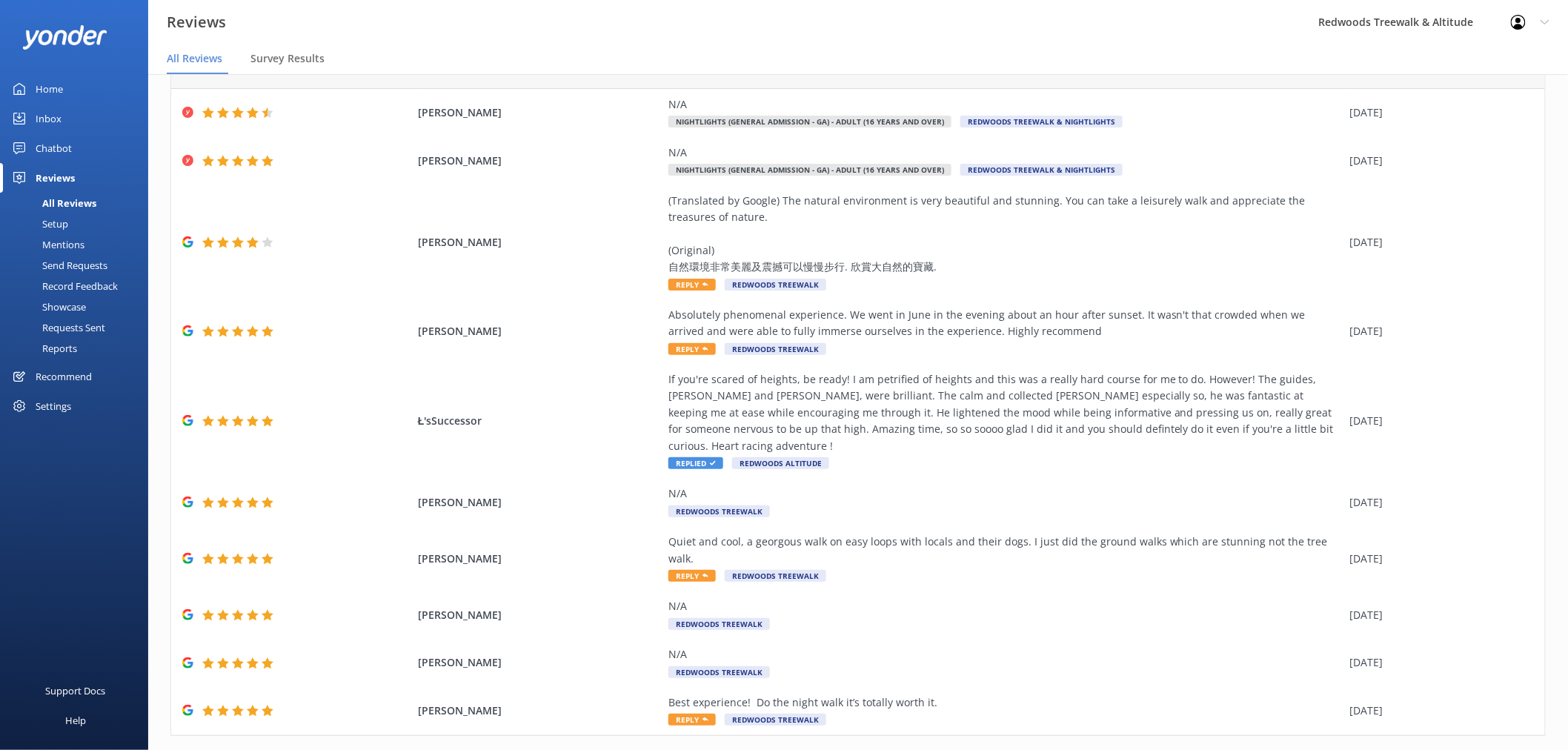
click at [70, 72] on div at bounding box center [74, 37] width 148 height 74
click at [62, 83] on div "Home" at bounding box center [50, 89] width 28 height 30
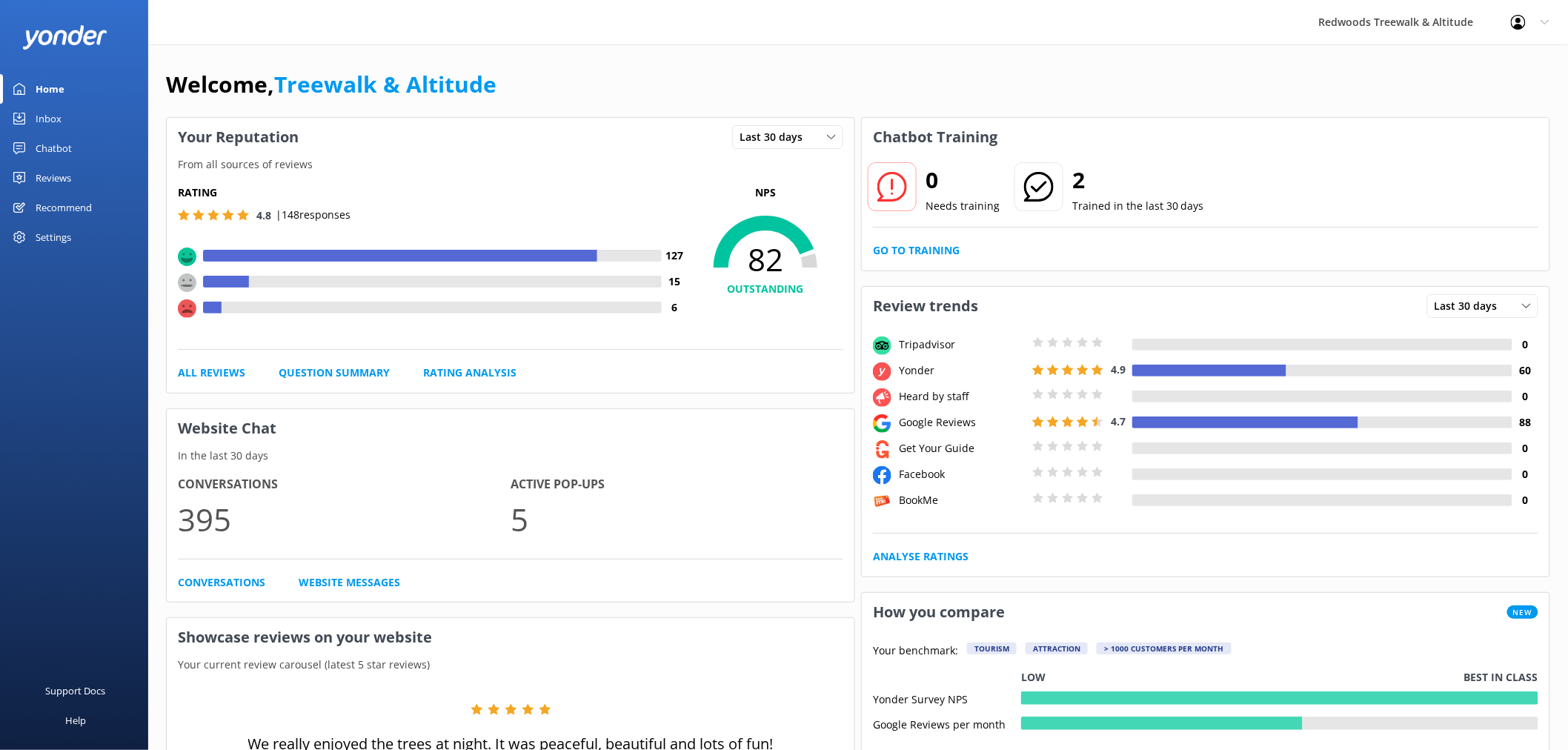
click at [76, 174] on link "Reviews" at bounding box center [74, 178] width 148 height 30
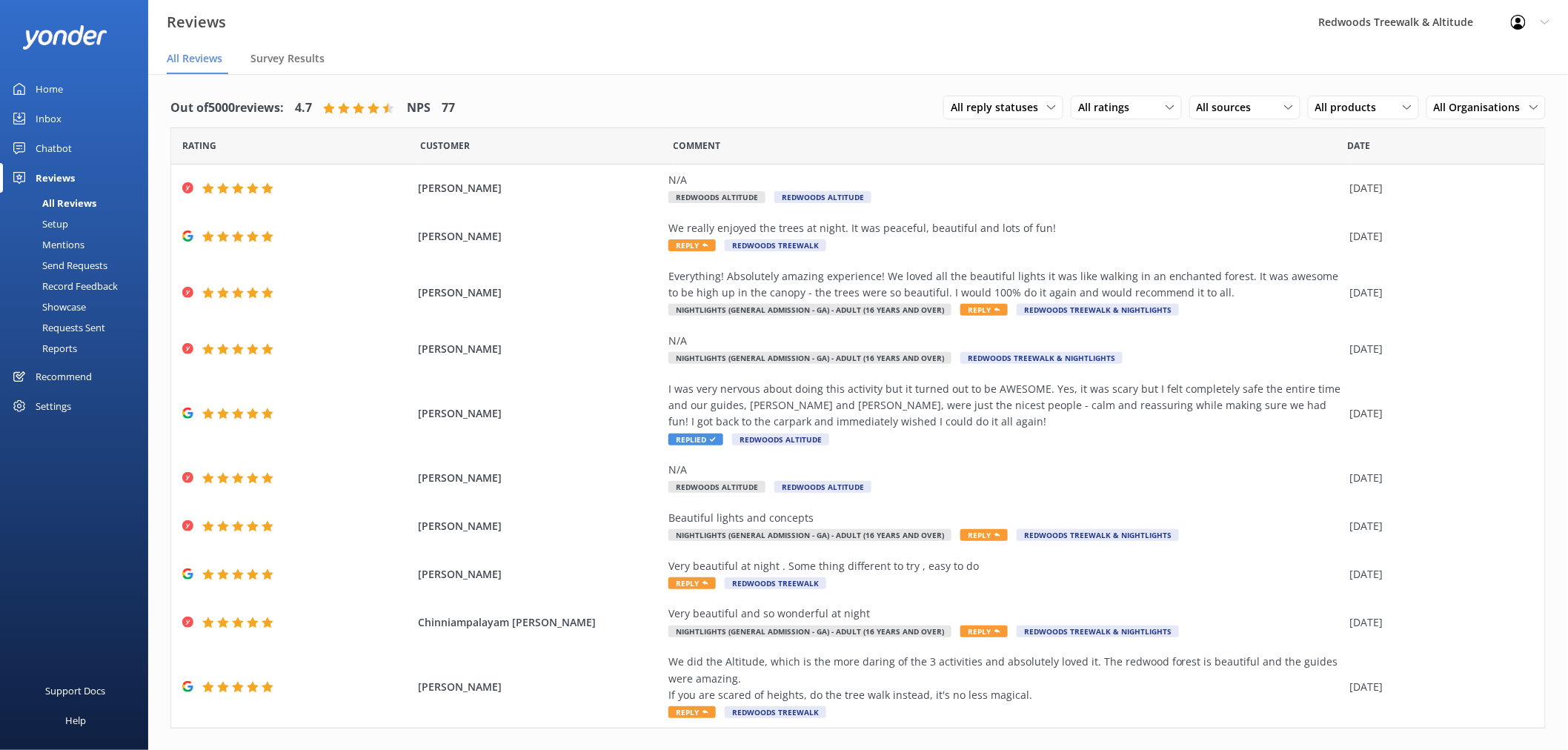
click at [67, 107] on link "Inbox" at bounding box center [74, 118] width 148 height 30
